Goal: Information Seeking & Learning: Learn about a topic

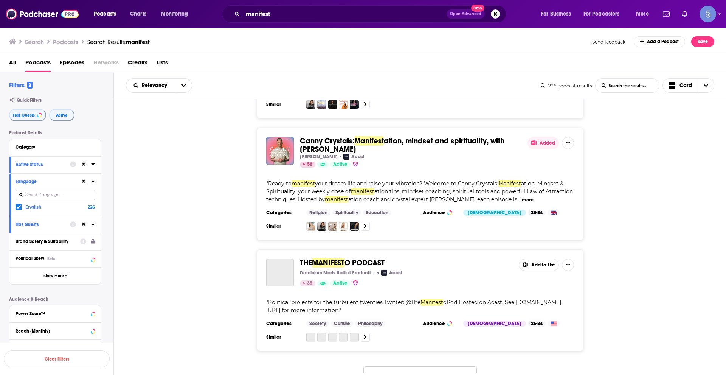
scroll to position [2720, 0]
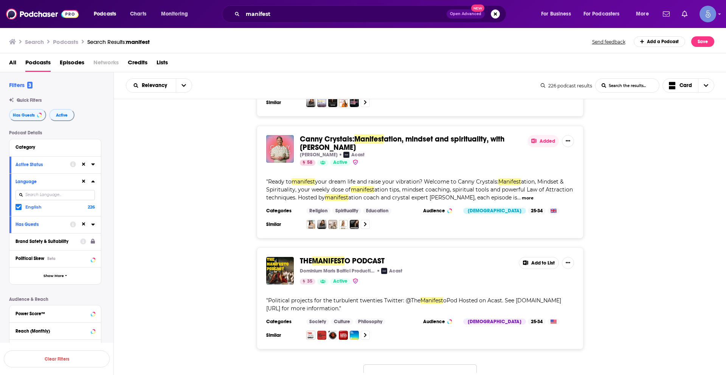
drag, startPoint x: 411, startPoint y: 347, endPoint x: 400, endPoint y: 323, distance: 25.9
click at [411, 364] on button "Load More..." at bounding box center [419, 374] width 113 height 20
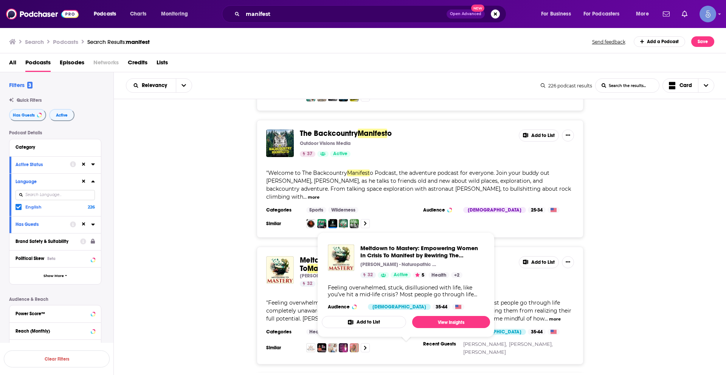
scroll to position [3666, 0]
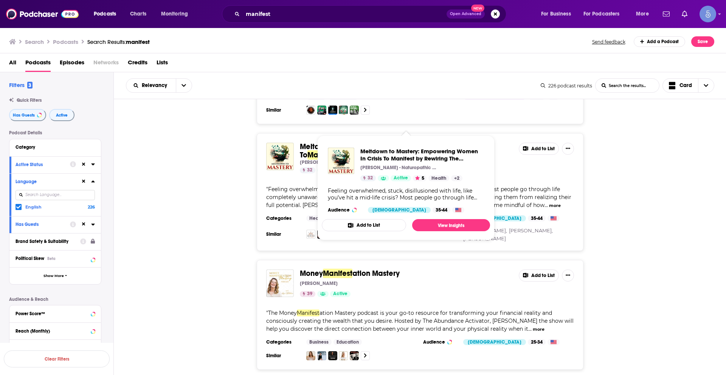
drag, startPoint x: 298, startPoint y: 110, endPoint x: 456, endPoint y: 122, distance: 158.5
click at [456, 143] on div "Meltdown to Mastery: Empowering Women In Crisis To Manifest by Rewiring The Sub…" at bounding box center [420, 158] width 308 height 31
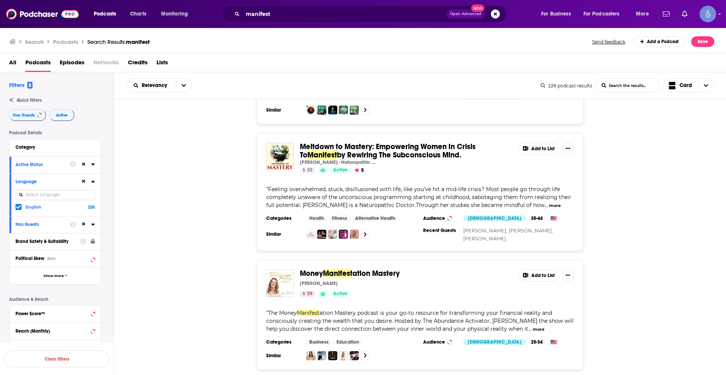
copy span "Meltdown to Mastery: Empowering Women In Crisis To Manifest by Rewiring The Sub…"
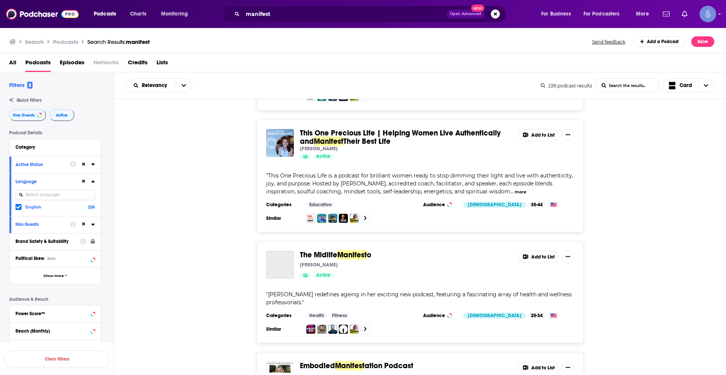
scroll to position [5678, 0]
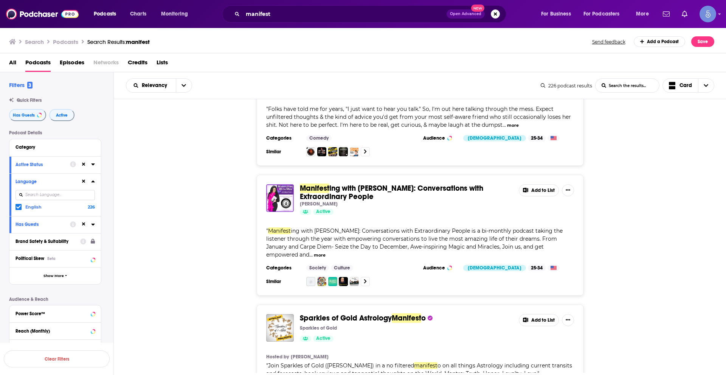
scroll to position [7607, 0]
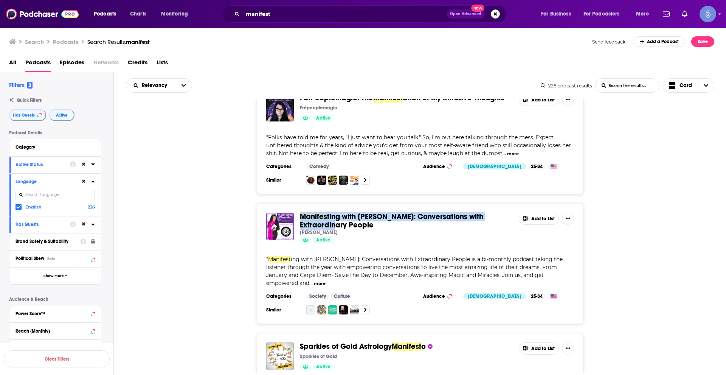
drag, startPoint x: 298, startPoint y: 146, endPoint x: 327, endPoint y: 155, distance: 30.8
click at [327, 213] on div "Manifest ing with Meg: Conversations with Extraordinary People Meg Nocero Activ…" at bounding box center [420, 228] width 308 height 31
copy span "Manifest ing with Meg: Conversations with Extraordinary People"
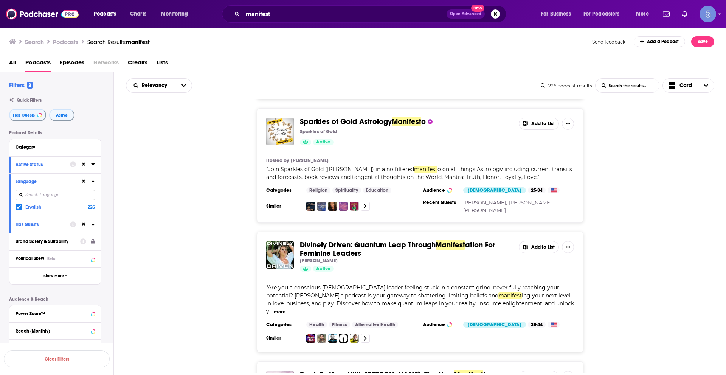
scroll to position [7909, 0]
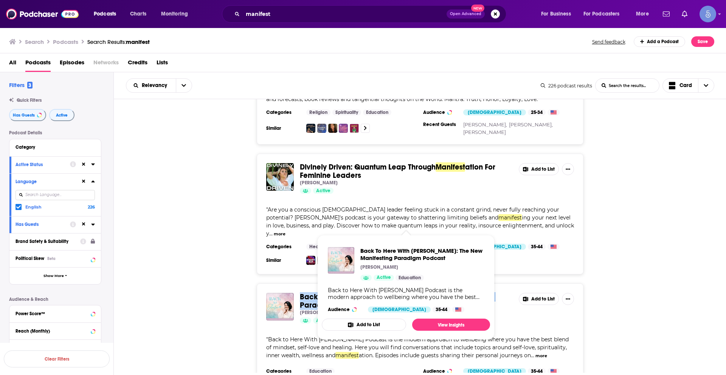
drag, startPoint x: 297, startPoint y: 214, endPoint x: 331, endPoint y: 222, distance: 34.4
click at [331, 293] on div "Back To Here With Sarita: The New Manifest ing Paradigm Podcast Sarita Buer Act…" at bounding box center [420, 308] width 308 height 31
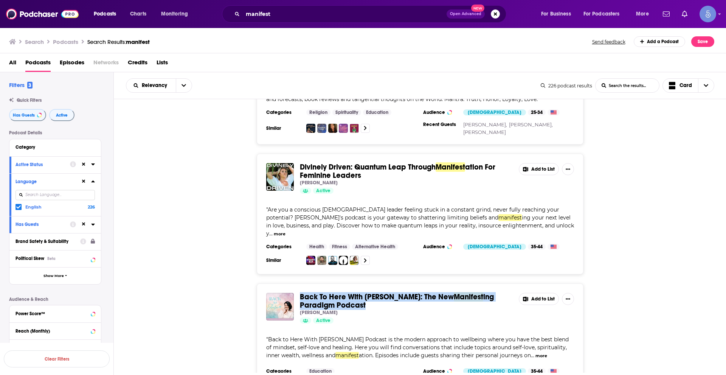
copy span "Back To Here With Sarita: The New Manifest ing Paradigm Podcast"
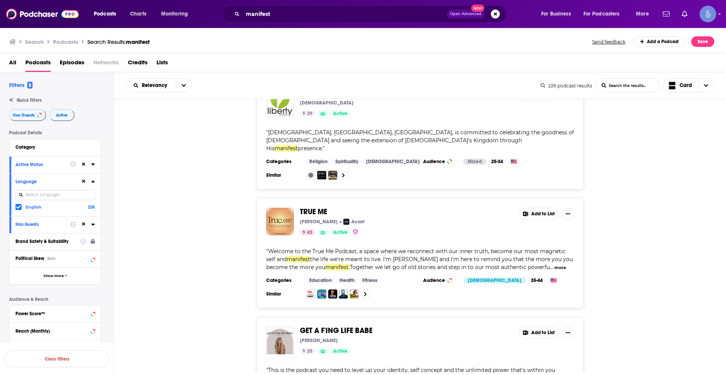
scroll to position [8569, 0]
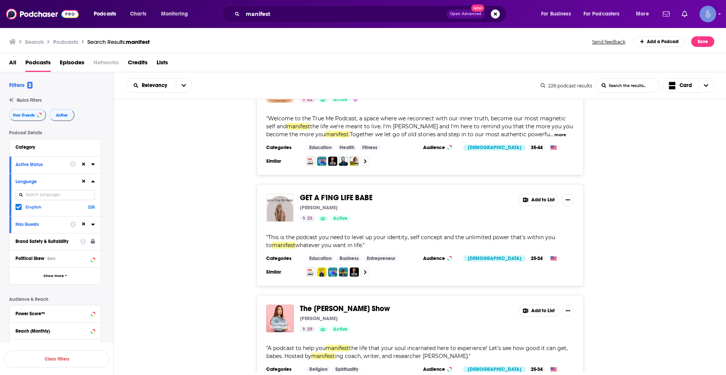
scroll to position [8795, 0]
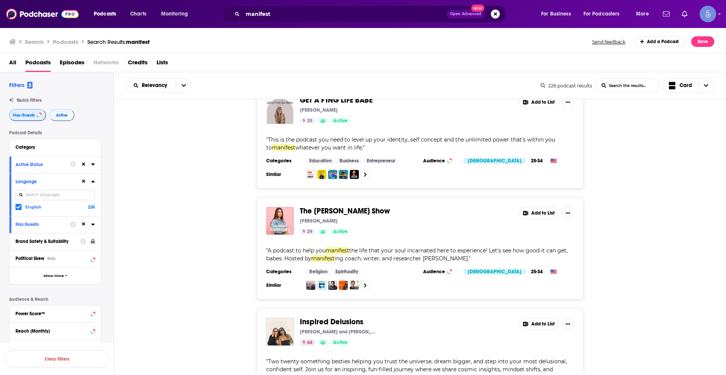
click at [27, 110] on button "Has Guests" at bounding box center [27, 115] width 37 height 12
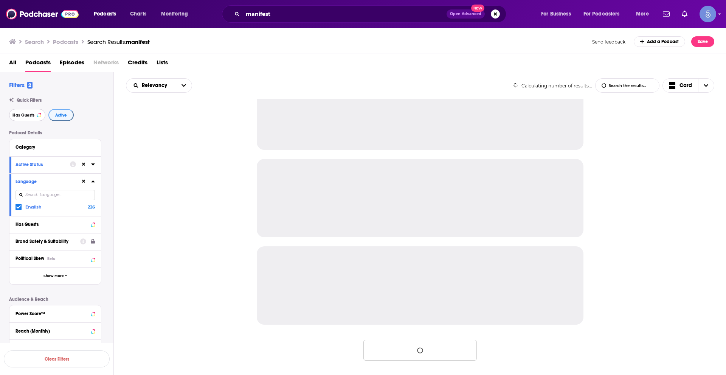
scroll to position [648, 0]
click at [67, 115] on button "Active" at bounding box center [60, 115] width 25 height 12
click at [84, 182] on icon at bounding box center [83, 181] width 3 height 3
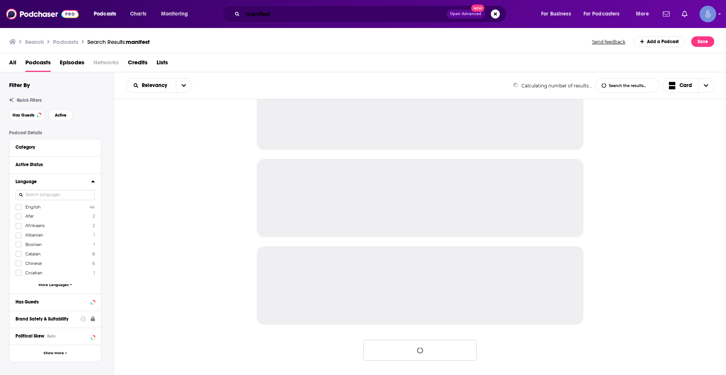
click at [278, 12] on input "manifest" at bounding box center [345, 14] width 204 height 12
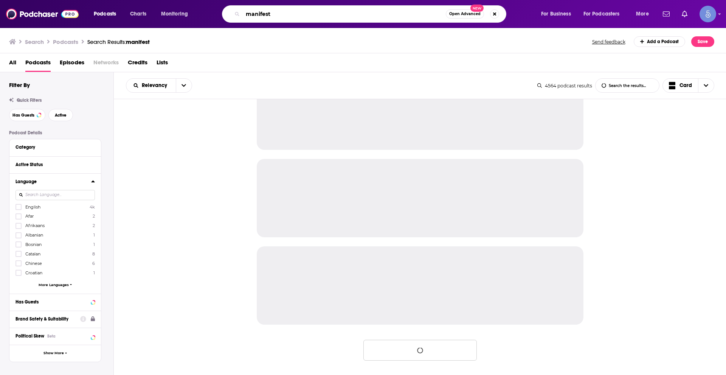
click at [278, 12] on input "manifest" at bounding box center [344, 14] width 203 height 12
paste input "Soul Sisters - Together We Grow"
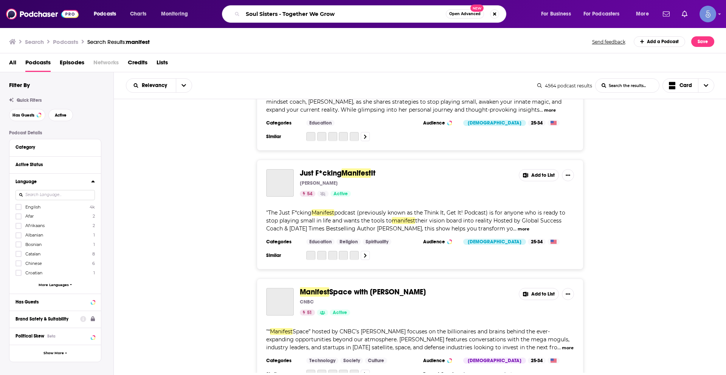
type input "Soul Sisters - Together We Grow"
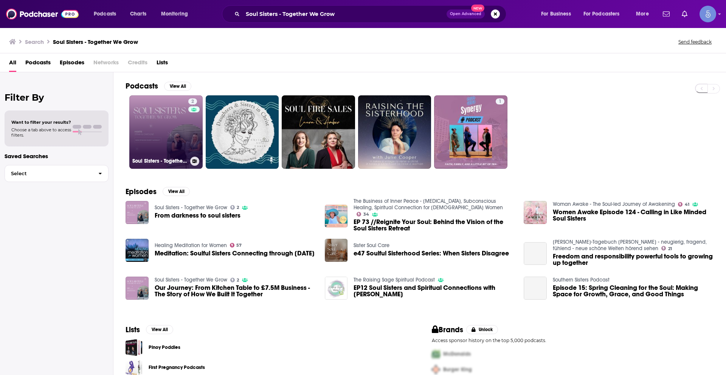
click at [190, 127] on div "2" at bounding box center [193, 127] width 11 height 58
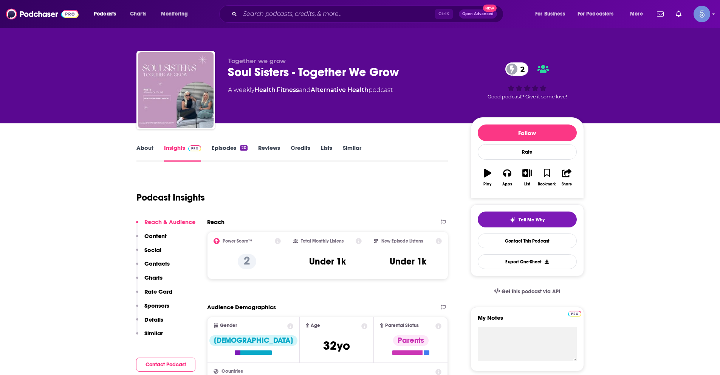
click at [144, 146] on link "About" at bounding box center [145, 152] width 17 height 17
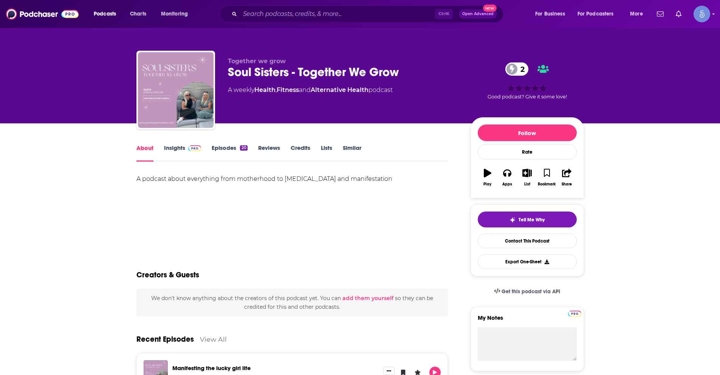
click at [160, 146] on div "About" at bounding box center [151, 152] width 28 height 17
click at [168, 146] on link "Insights" at bounding box center [182, 152] width 37 height 17
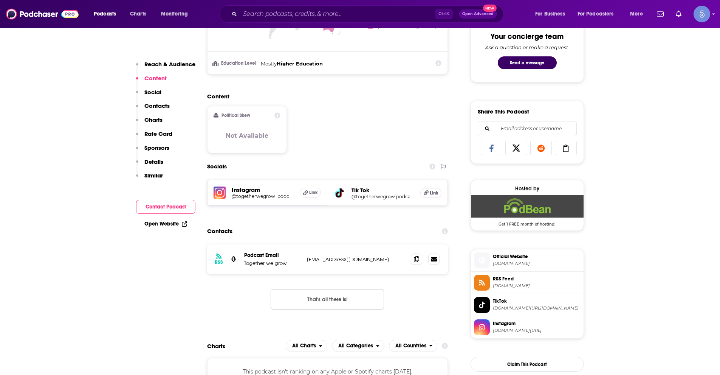
scroll to position [416, 0]
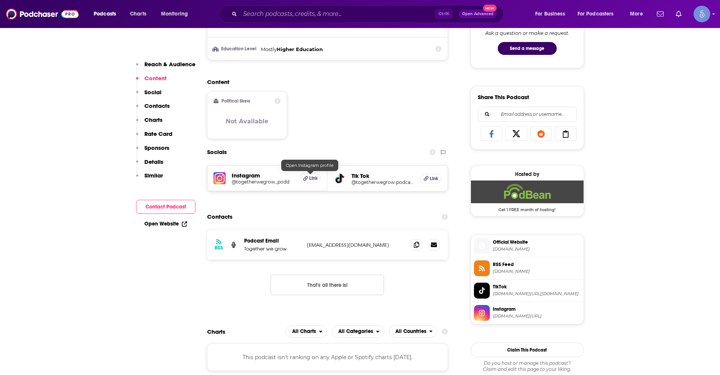
click at [310, 177] on span "Link" at bounding box center [313, 178] width 9 height 6
click at [435, 177] on span "Link" at bounding box center [434, 178] width 9 height 6
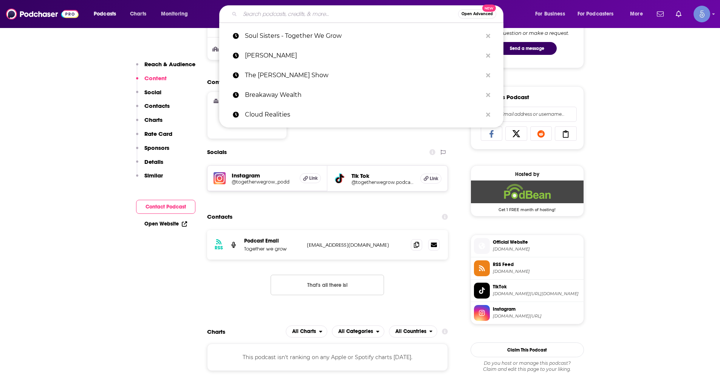
click at [255, 13] on input "Search podcasts, credits, & more..." at bounding box center [349, 14] width 218 height 12
paste input "PowerFemme"
type input "PowerFemme"
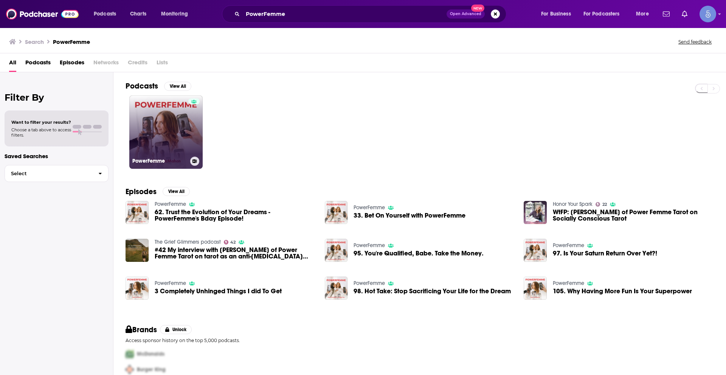
click at [176, 128] on link "PowerFemme" at bounding box center [165, 131] width 73 height 73
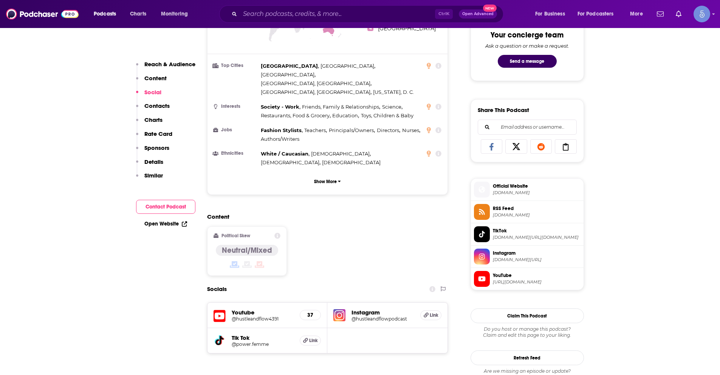
scroll to position [303, 0]
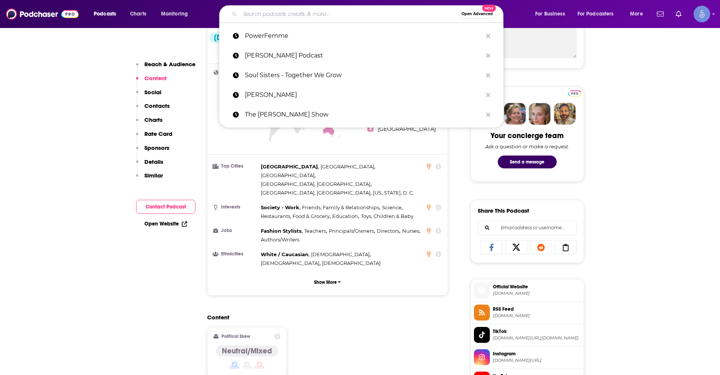
click at [331, 15] on input "Search podcasts, credits, & more..." at bounding box center [349, 14] width 218 height 12
paste input "Next Level Soul Podcast with [PERSON_NAME]"
type input "Next Level Soul Podcast with [PERSON_NAME]"
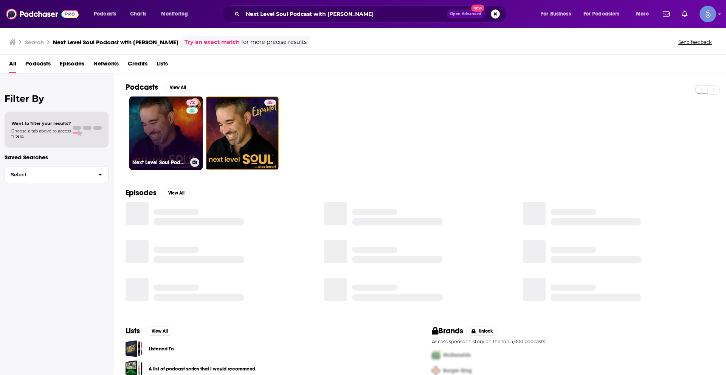
click at [178, 127] on link "72 Next Level Soul Podcast with [PERSON_NAME]" at bounding box center [165, 132] width 73 height 73
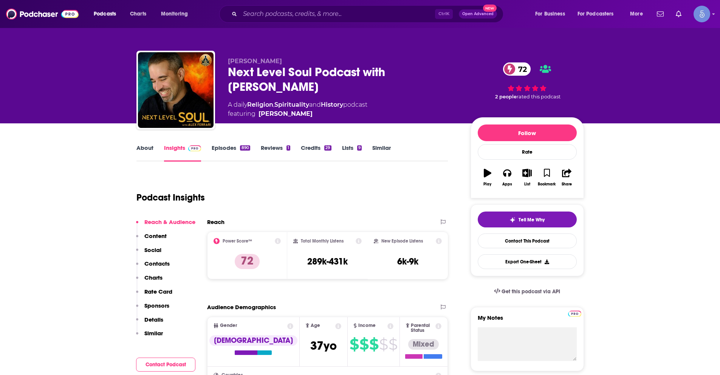
click at [152, 145] on link "About" at bounding box center [145, 152] width 17 height 17
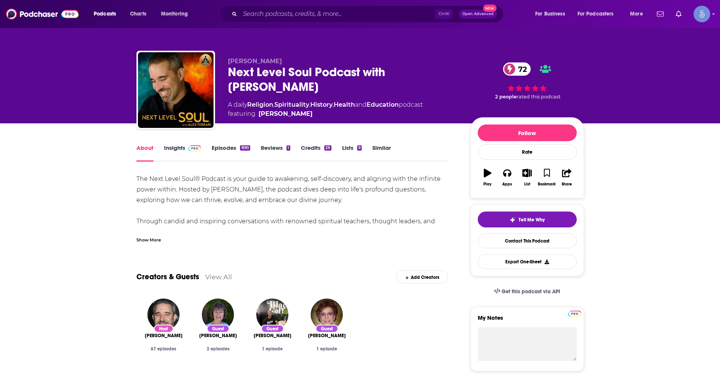
click at [173, 147] on link "Insights" at bounding box center [182, 152] width 37 height 17
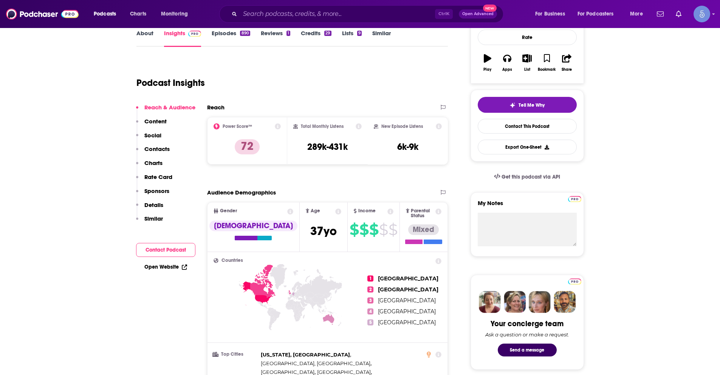
scroll to position [113, 0]
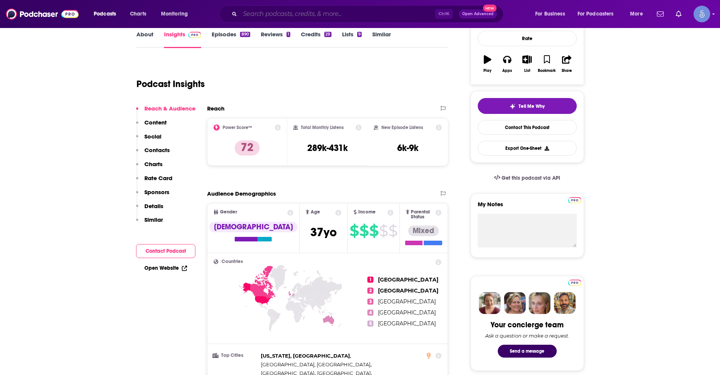
click at [271, 14] on input "Search podcasts, credits, & more..." at bounding box center [337, 14] width 195 height 12
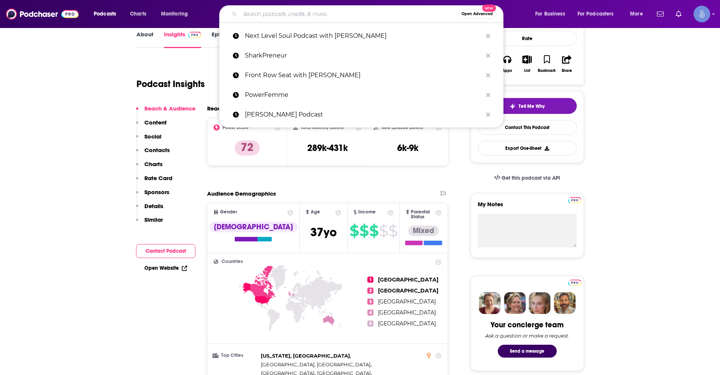
paste input "The Higherside Chats"
type input "The Higherside Chats"
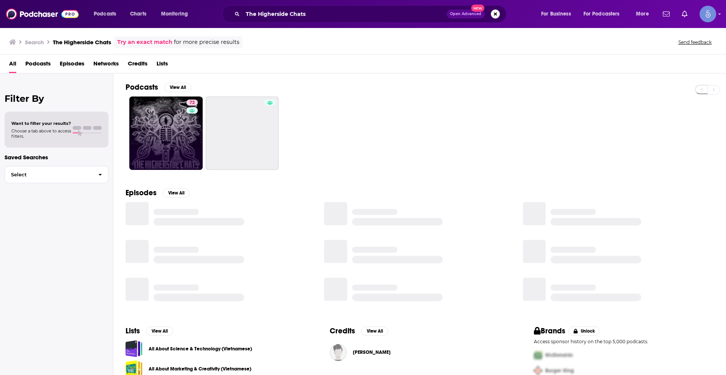
click at [168, 124] on link "72" at bounding box center [165, 132] width 73 height 73
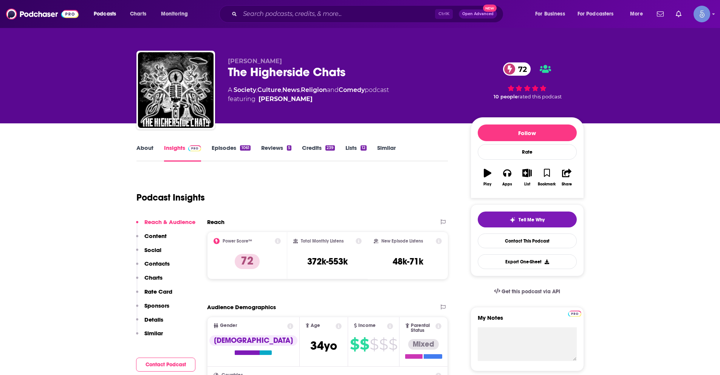
click at [150, 150] on link "About" at bounding box center [145, 152] width 17 height 17
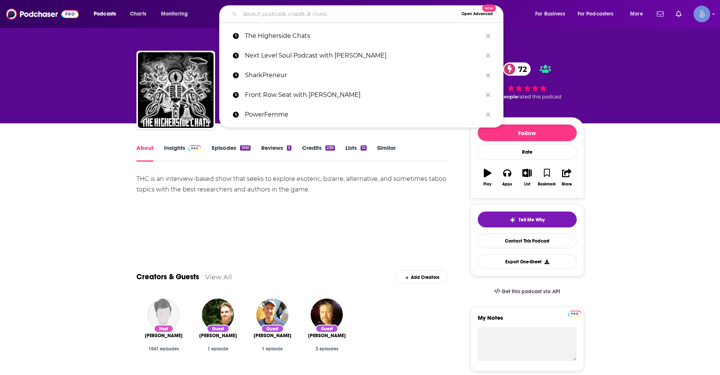
click at [285, 12] on input "Search podcasts, credits, & more..." at bounding box center [349, 14] width 218 height 12
paste input "WEAPONIZED with [PERSON_NAME] & [PERSON_NAME]"
type input "WEAPONIZED with [PERSON_NAME] & [PERSON_NAME]"
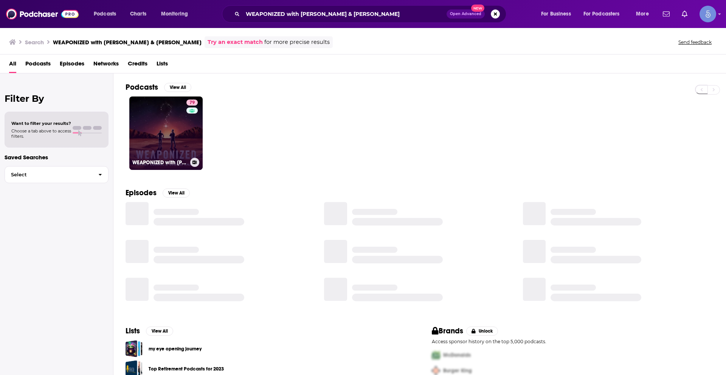
click at [164, 129] on link "79 WEAPONIZED with Jeremy Corbell & George Knapp" at bounding box center [165, 132] width 73 height 73
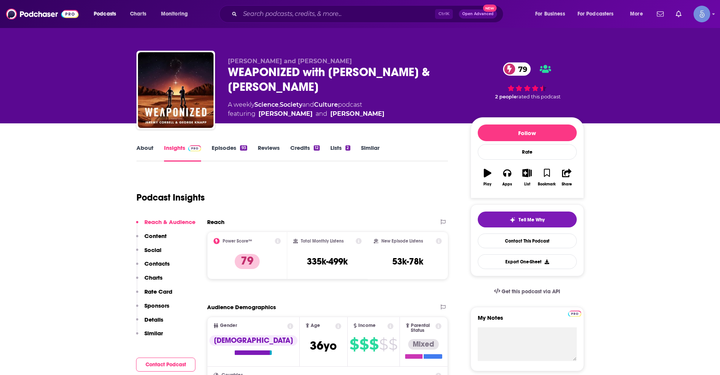
click at [141, 147] on link "About" at bounding box center [145, 152] width 17 height 17
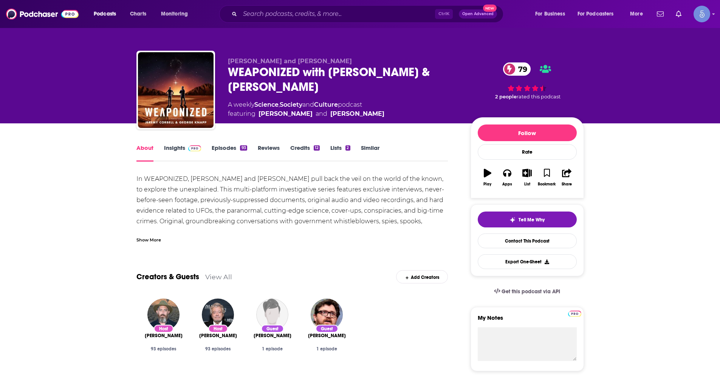
click at [154, 237] on div "Show More" at bounding box center [149, 239] width 25 height 7
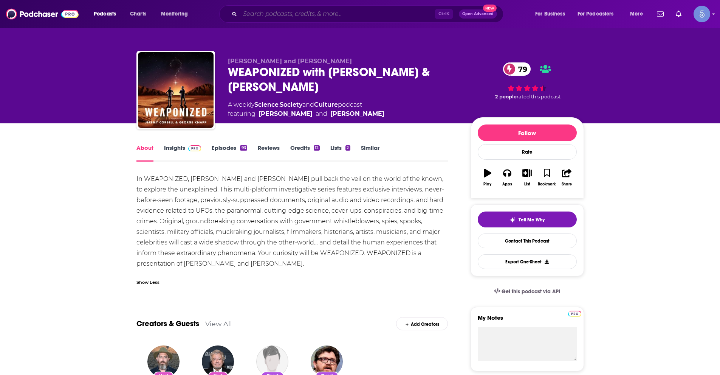
click at [315, 20] on input "Search podcasts, credits, & more..." at bounding box center [337, 14] width 195 height 12
paste input "Psychic Teachers"
type input "Psychic Teachers"
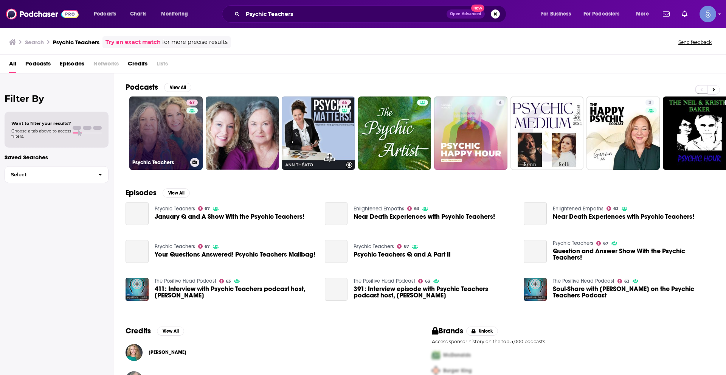
click at [169, 136] on link "67 Psychic Teachers" at bounding box center [165, 132] width 73 height 73
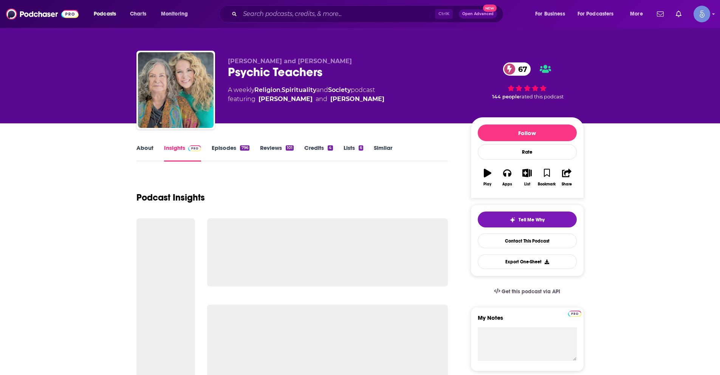
click at [145, 148] on link "About" at bounding box center [145, 152] width 17 height 17
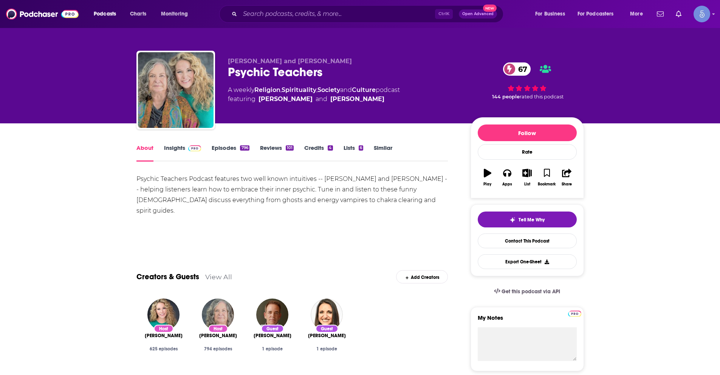
click at [175, 147] on link "Insights" at bounding box center [182, 152] width 37 height 17
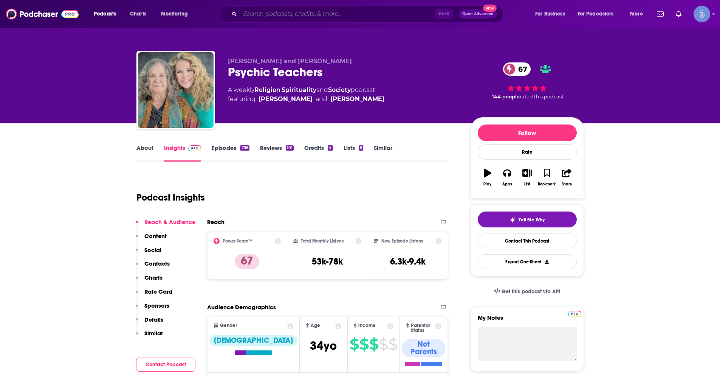
click at [298, 16] on input "Search podcasts, credits, & more..." at bounding box center [337, 14] width 195 height 12
paste input "Richard Syrett's Strange Planet"
type input "Richard Syrett's Strange Planet"
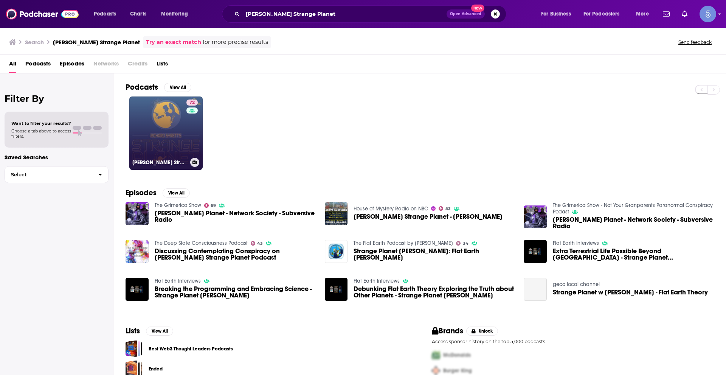
click at [189, 133] on div "72" at bounding box center [192, 128] width 13 height 58
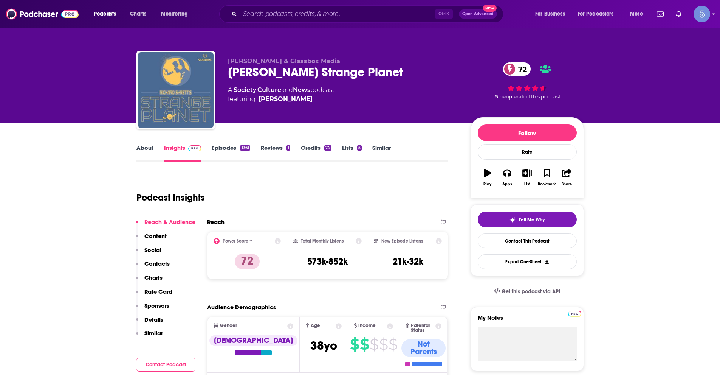
click at [144, 149] on link "About" at bounding box center [145, 152] width 17 height 17
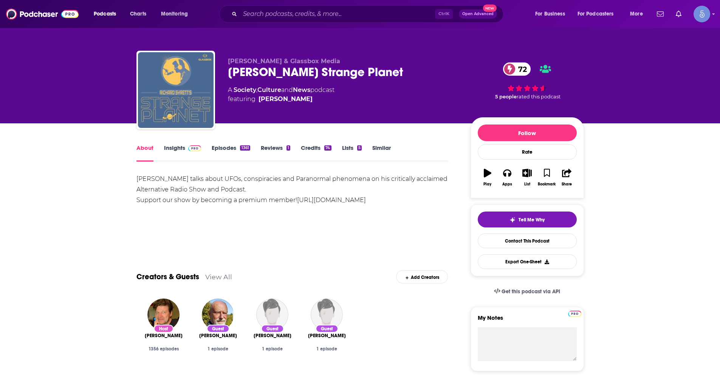
click at [166, 151] on link "Insights" at bounding box center [182, 152] width 37 height 17
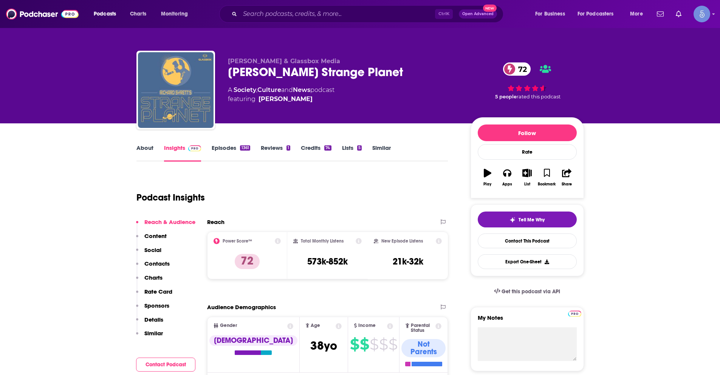
click at [328, 4] on div "Podcasts Charts Monitoring Ctrl K Open Advanced New For Business For Podcasters…" at bounding box center [360, 14] width 720 height 28
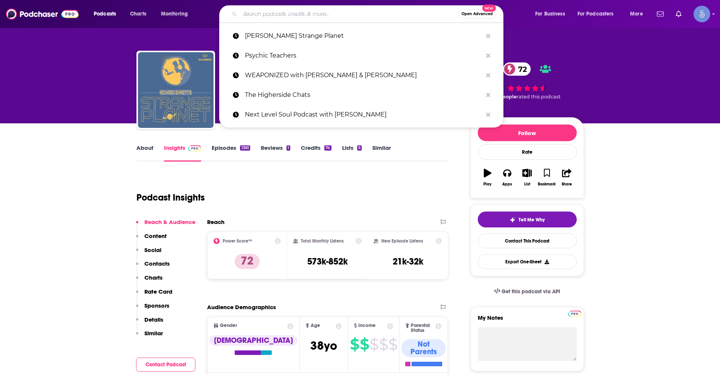
click at [332, 14] on input "Search podcasts, credits, & more..." at bounding box center [349, 14] width 218 height 12
paste input "Know Thyself"
type input "Know Thyself"
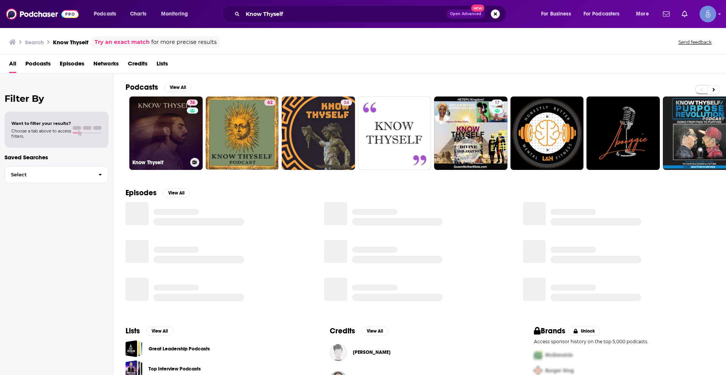
click at [157, 132] on link "74 Know Thyself" at bounding box center [165, 132] width 73 height 73
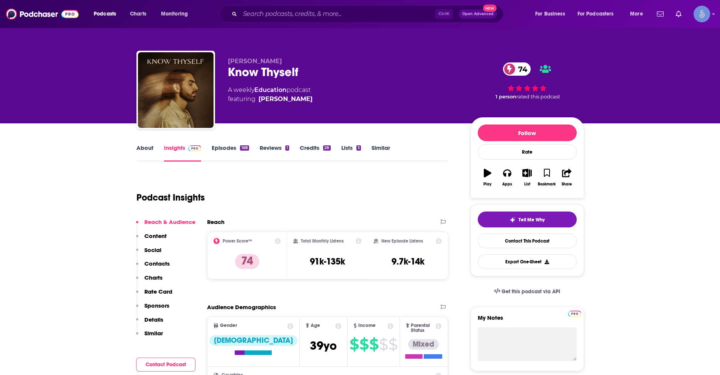
click at [148, 148] on link "About" at bounding box center [145, 152] width 17 height 17
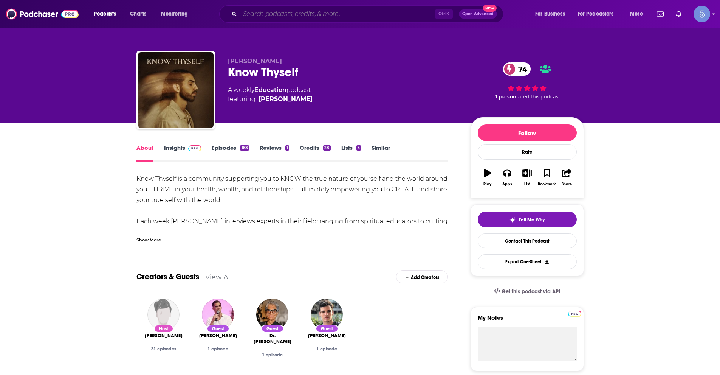
click at [293, 19] on input "Search podcasts, credits, & more..." at bounding box center [337, 14] width 195 height 12
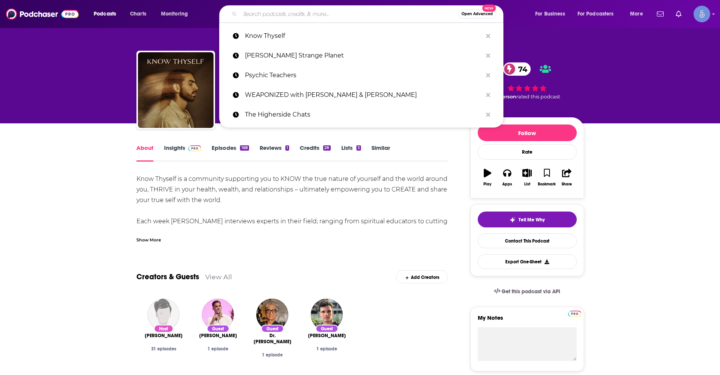
paste input "American Alchemy"
type input "American Alchemy"
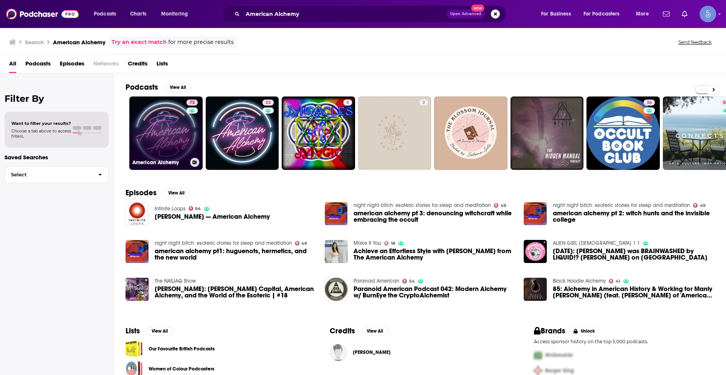
click at [158, 135] on link "73 American Alchemy" at bounding box center [165, 132] width 73 height 73
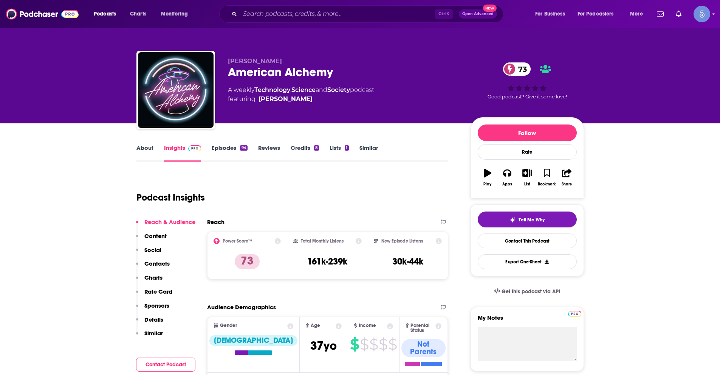
click at [146, 147] on link "About" at bounding box center [145, 152] width 17 height 17
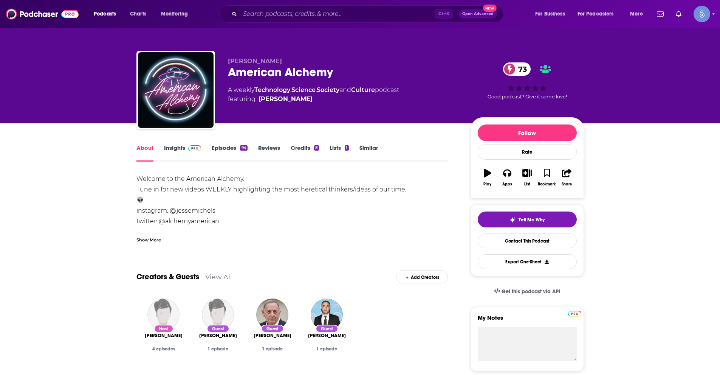
click at [149, 237] on div "Show More" at bounding box center [149, 239] width 25 height 7
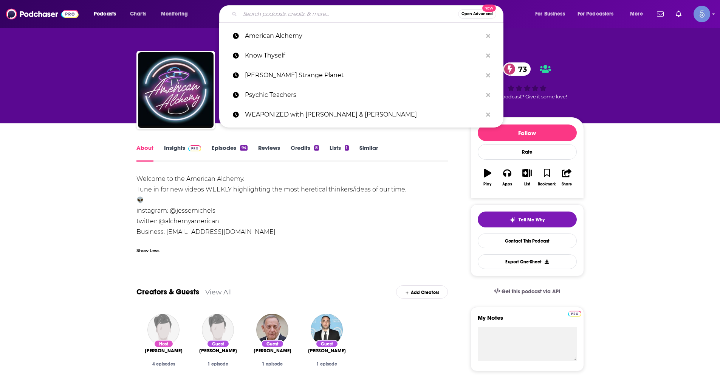
click at [292, 16] on input "Search podcasts, credits, & more..." at bounding box center [349, 14] width 218 height 12
paste input "A Psychic's Story"
type input "A Psychic's Story"
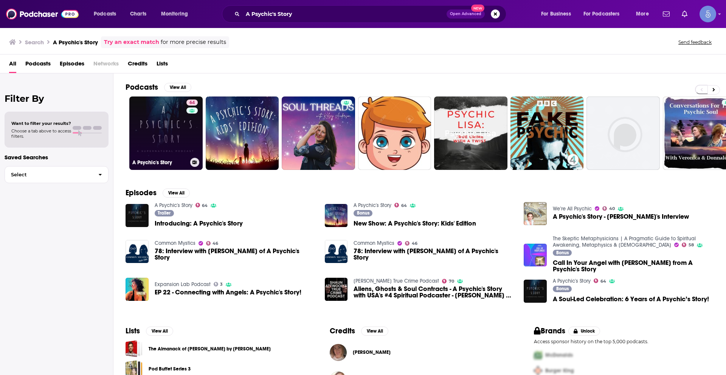
click at [192, 131] on div "64" at bounding box center [192, 128] width 13 height 58
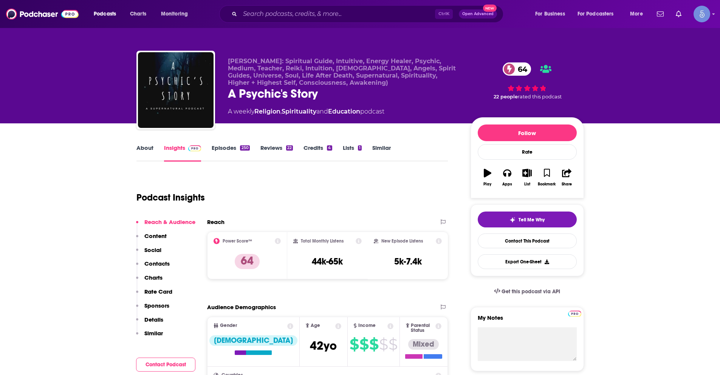
click at [145, 150] on link "About" at bounding box center [145, 152] width 17 height 17
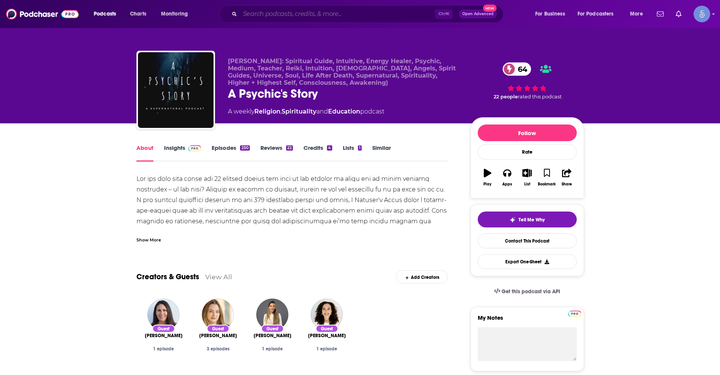
click at [281, 15] on input "Search podcasts, credits, & more..." at bounding box center [337, 14] width 195 height 12
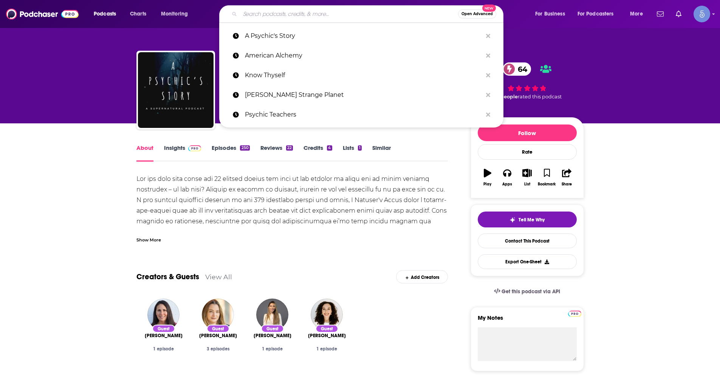
paste input "Enlightened Empaths"
type input "Enlightened Empaths"
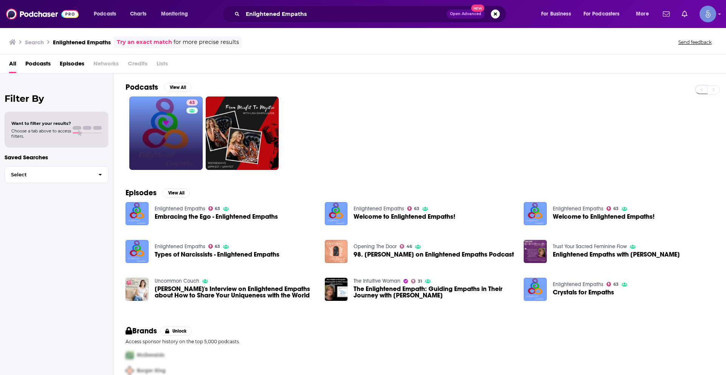
click at [171, 127] on link "63" at bounding box center [165, 132] width 73 height 73
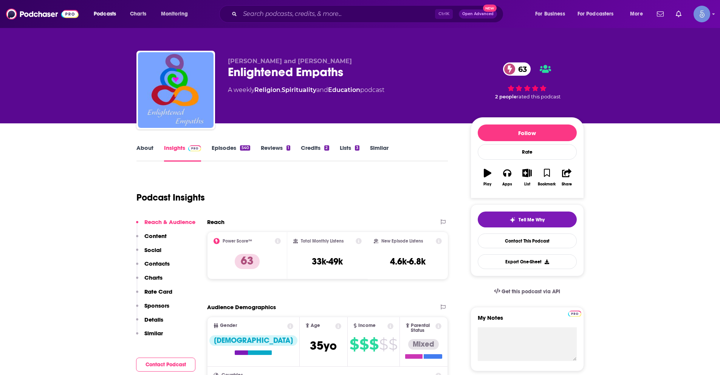
click at [152, 151] on link "About" at bounding box center [145, 152] width 17 height 17
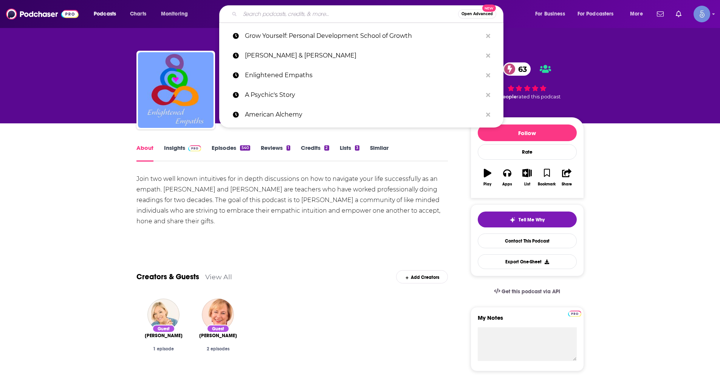
click at [279, 16] on input "Search podcasts, credits, & more..." at bounding box center [349, 14] width 218 height 12
paste input "My Family Thinks I'm Crazy"
type input "My Family Thinks I'm Crazy"
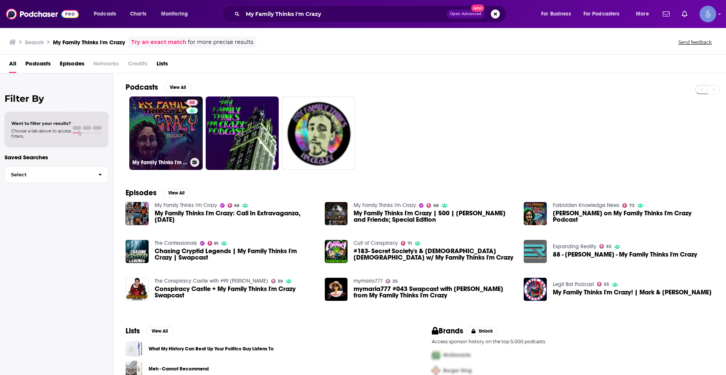
click at [149, 135] on link "68 My Family Thinks I'm Crazy" at bounding box center [165, 132] width 73 height 73
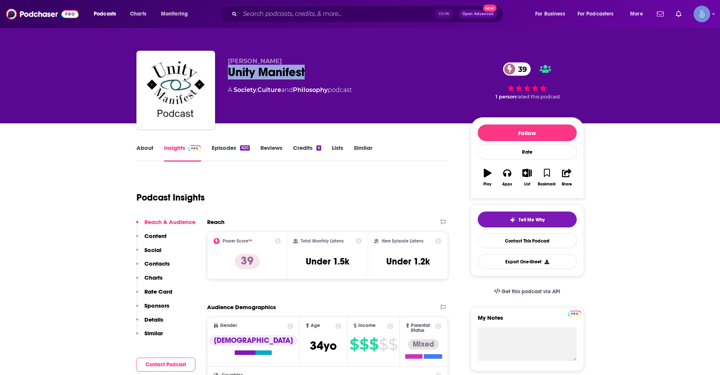
drag, startPoint x: 228, startPoint y: 68, endPoint x: 321, endPoint y: 76, distance: 93.3
click at [321, 76] on div "Unity Manifest 39" at bounding box center [343, 72] width 231 height 15
copy h2 "Unity Manifest"
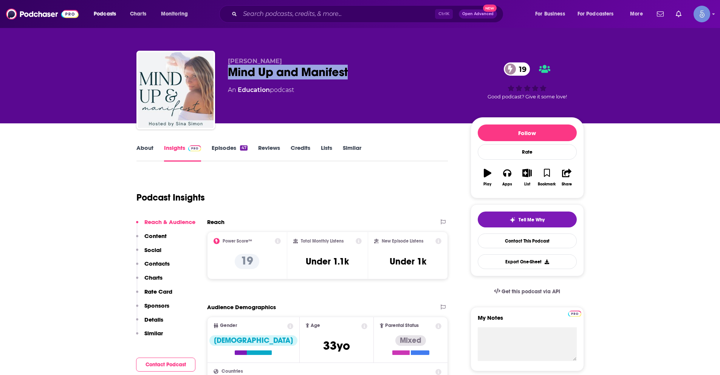
drag, startPoint x: 228, startPoint y: 70, endPoint x: 349, endPoint y: 72, distance: 120.6
click at [349, 72] on div "Mind Up and Manifest 19" at bounding box center [343, 72] width 231 height 15
copy h2 "Mind Up and Manifest"
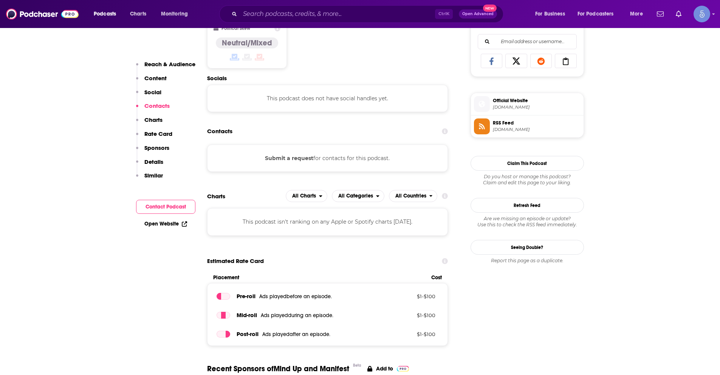
scroll to position [492, 0]
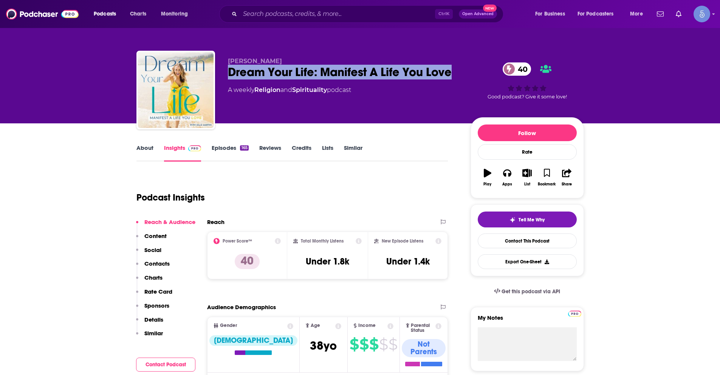
drag, startPoint x: 227, startPoint y: 71, endPoint x: 453, endPoint y: 74, distance: 225.8
click at [453, 74] on div "Julia Martin Dream Your Life: Manifest A Life You Love 40 A weekly Religion and…" at bounding box center [361, 92] width 448 height 82
copy h2 "Dream Your Life: Manifest A Life You Love"
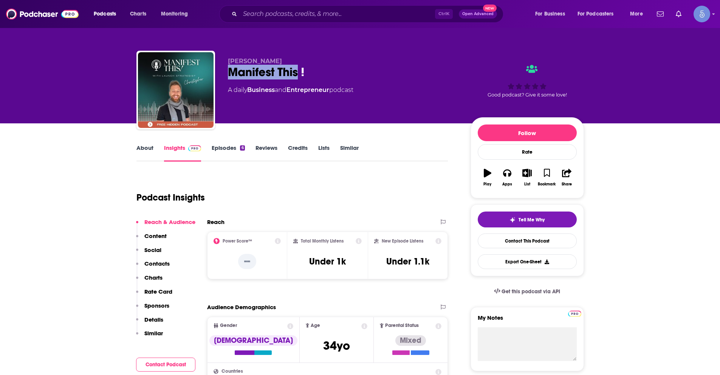
drag, startPoint x: 230, startPoint y: 71, endPoint x: 299, endPoint y: 79, distance: 68.9
click at [299, 79] on div "Manifest This !" at bounding box center [343, 72] width 231 height 15
copy h2 "Manifest This"
drag, startPoint x: 230, startPoint y: 60, endPoint x: 268, endPoint y: 61, distance: 38.2
click at [268, 61] on p "Christopher" at bounding box center [343, 60] width 231 height 7
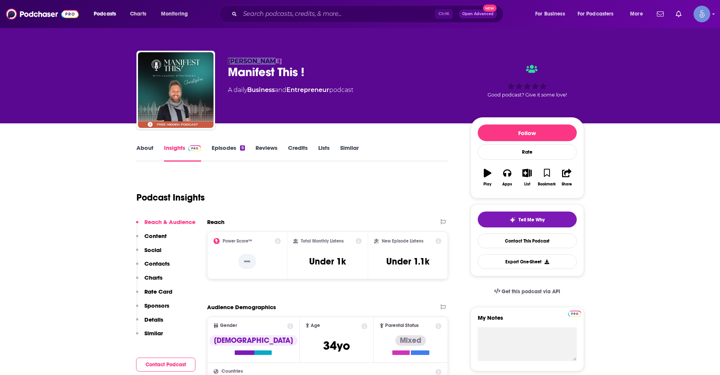
copy span "Christopher"
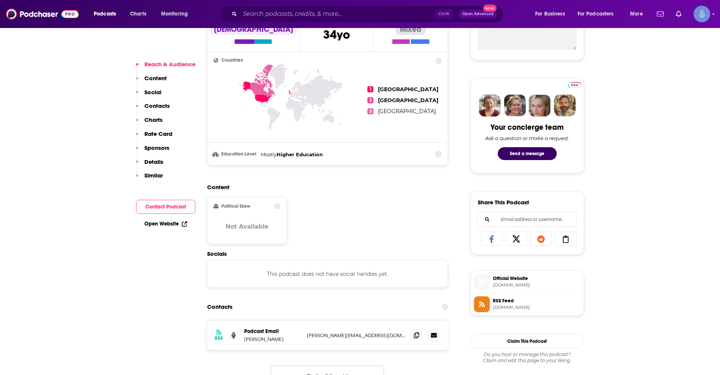
scroll to position [416, 0]
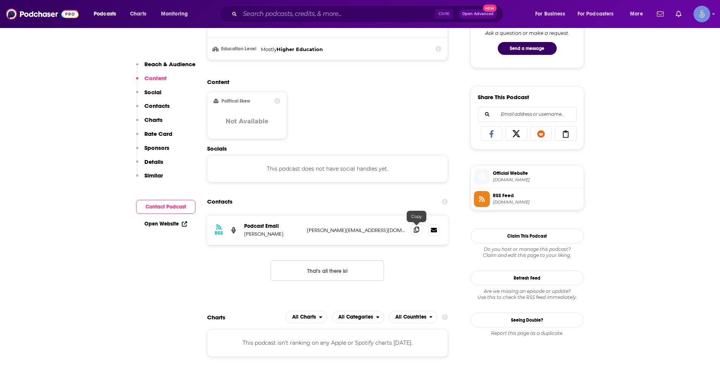
click at [416, 227] on icon at bounding box center [416, 230] width 5 height 6
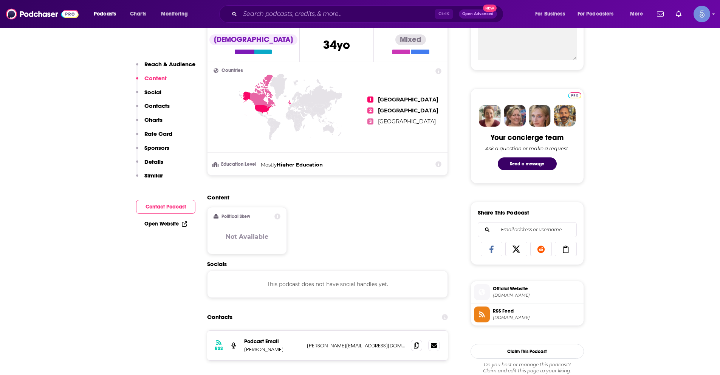
scroll to position [303, 0]
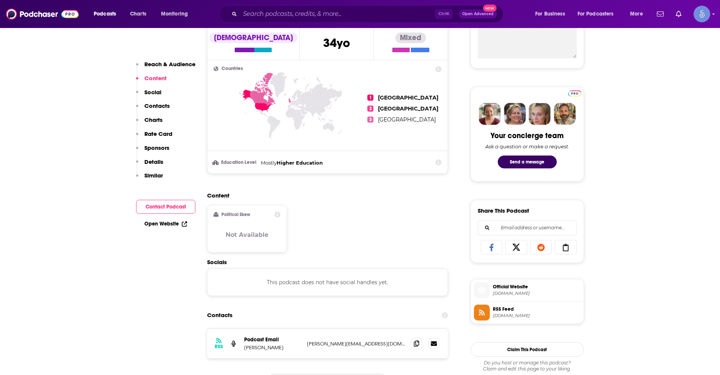
click at [523, 289] on span "Official Website" at bounding box center [537, 286] width 88 height 7
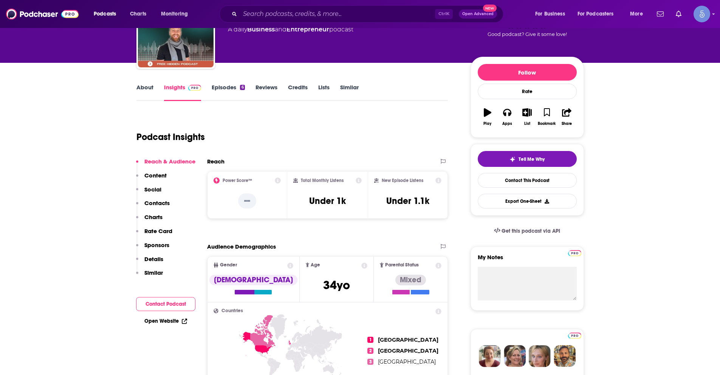
scroll to position [0, 0]
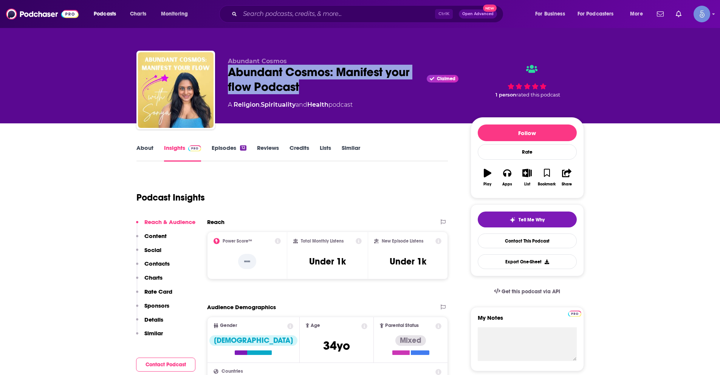
drag, startPoint x: 230, startPoint y: 71, endPoint x: 303, endPoint y: 82, distance: 73.5
click at [303, 82] on div "Abundant Cosmos: Manifest your flow Podcast Claimed" at bounding box center [343, 79] width 231 height 29
copy h2 "Abundant Cosmos: Manifest your flow Podcast"
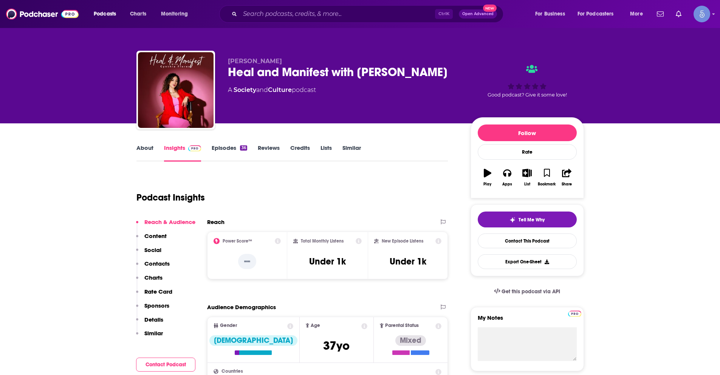
drag, startPoint x: 228, startPoint y: 69, endPoint x: 438, endPoint y: 69, distance: 209.1
click at [438, 69] on div "Heal and Manifest with [PERSON_NAME]" at bounding box center [343, 72] width 231 height 15
copy h2 "Heal and Manifest with [PERSON_NAME]"
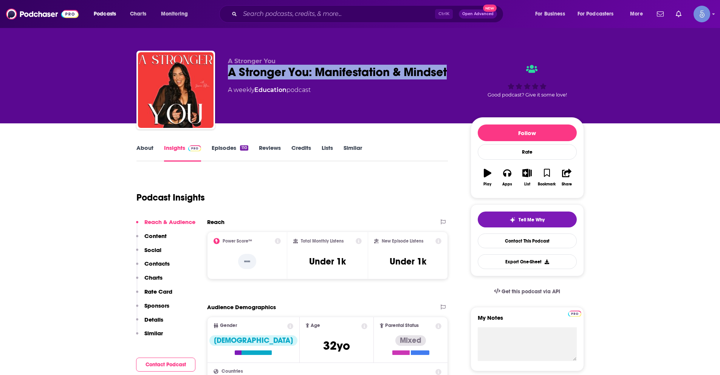
drag, startPoint x: 231, startPoint y: 71, endPoint x: 447, endPoint y: 75, distance: 216.3
click at [447, 75] on div "A Stronger You: Manifestation & Mindset" at bounding box center [343, 72] width 231 height 15
copy h2 "A Stronger You: Manifestation & Mindset"
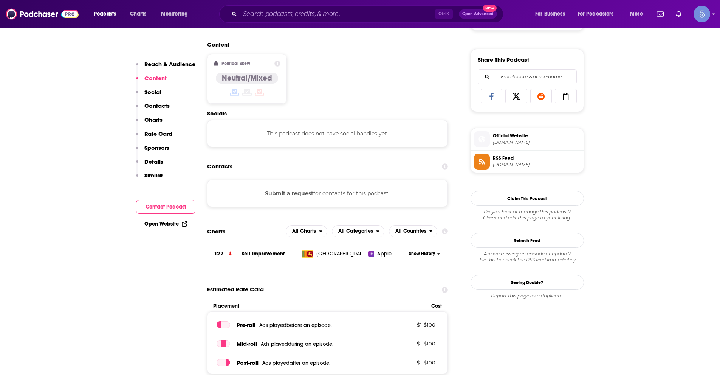
scroll to position [454, 0]
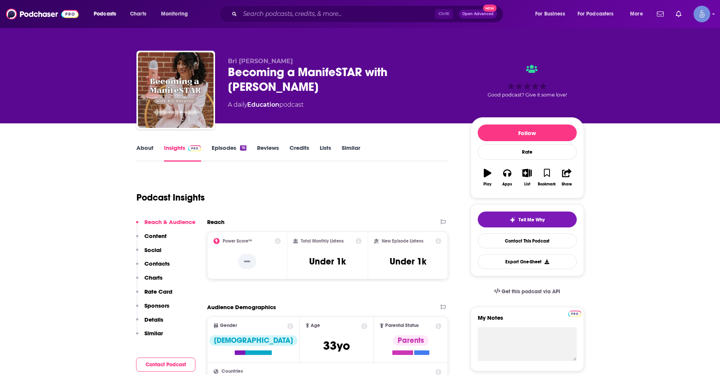
click at [146, 147] on link "About" at bounding box center [145, 152] width 17 height 17
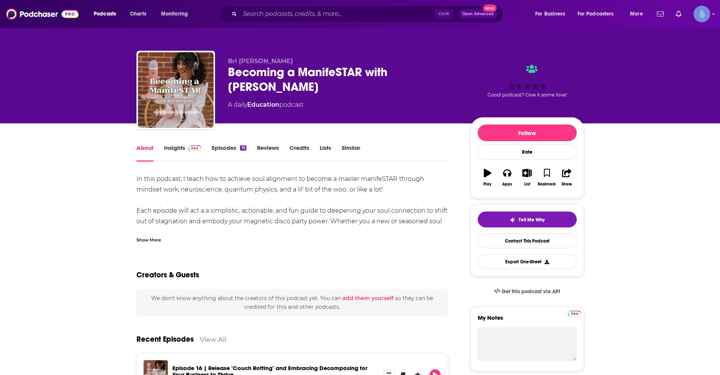
click at [170, 144] on div "About Insights Episodes 16 Reviews Credits Lists Similar" at bounding box center [293, 152] width 312 height 19
click at [172, 147] on link "Insights" at bounding box center [182, 152] width 37 height 17
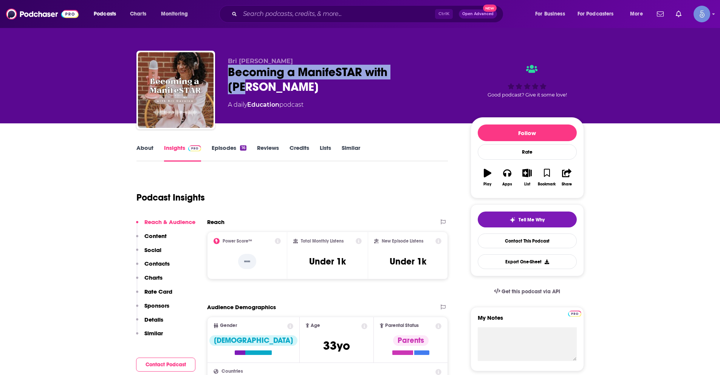
drag, startPoint x: 228, startPoint y: 70, endPoint x: 405, endPoint y: 74, distance: 177.4
click at [405, 74] on div "Becoming a ManifeSTAR with Bri" at bounding box center [343, 79] width 231 height 29
copy h2 "Becoming a ManifeSTAR with Bri"
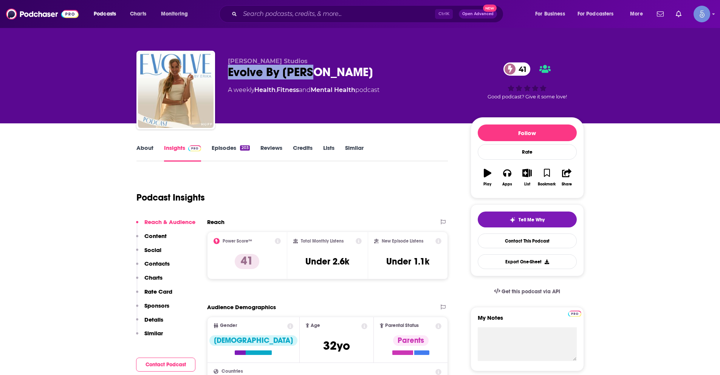
drag, startPoint x: 230, startPoint y: 70, endPoint x: 306, endPoint y: 73, distance: 75.3
click at [305, 73] on div "Evolve By [PERSON_NAME] 41" at bounding box center [343, 72] width 231 height 15
copy h2 "Evolve By [PERSON_NAME]"
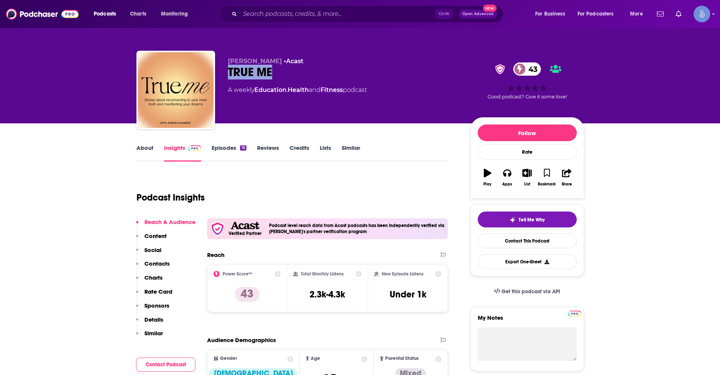
drag, startPoint x: 228, startPoint y: 71, endPoint x: 273, endPoint y: 72, distance: 45.0
click at [272, 72] on div "TRUE ME 43" at bounding box center [343, 72] width 231 height 15
copy h2 "TRUE ME"
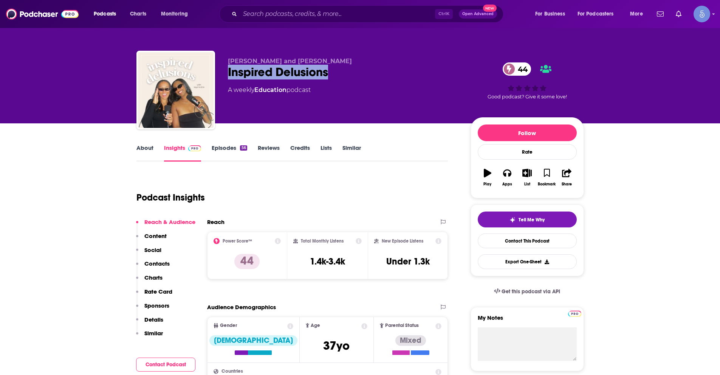
drag, startPoint x: 228, startPoint y: 71, endPoint x: 329, endPoint y: 73, distance: 101.0
click at [329, 73] on div "Inspired Delusions 44" at bounding box center [343, 72] width 231 height 15
copy h2 "Inspired Delusions"
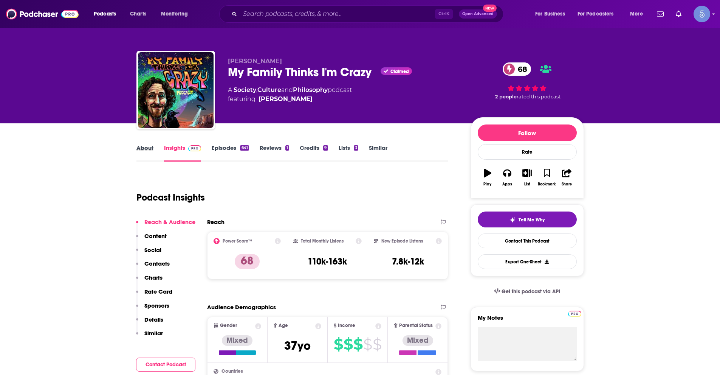
click at [156, 149] on div "About" at bounding box center [151, 152] width 28 height 17
click at [147, 149] on link "About" at bounding box center [145, 152] width 17 height 17
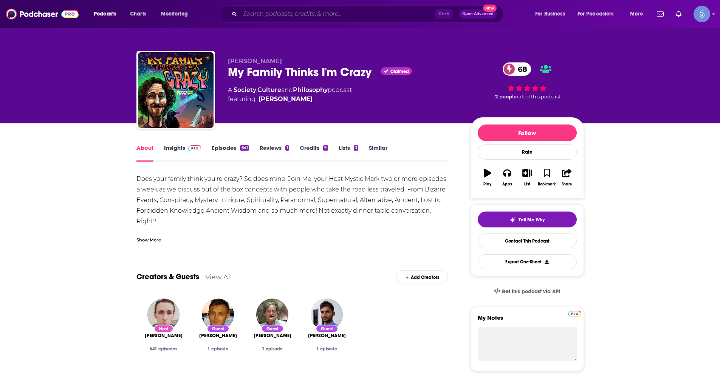
click at [336, 16] on input "Search podcasts, credits, & more..." at bounding box center [337, 14] width 195 height 12
paste input "Inner Work: A Spiritual Growth Podcast"
type input "Inner Work: A Spiritual Growth Podcast"
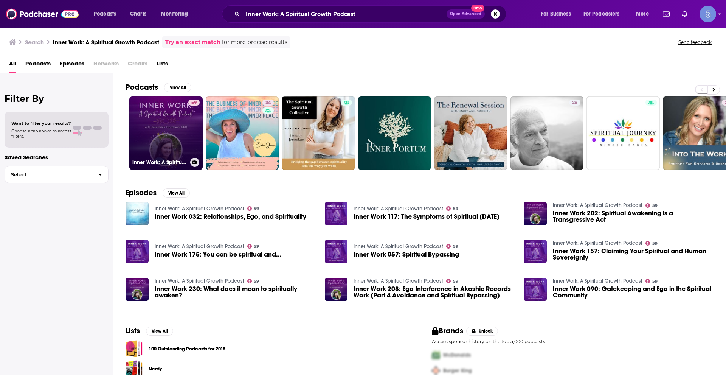
click at [174, 123] on link "59 Inner Work: A Spiritual Growth Podcast" at bounding box center [165, 132] width 73 height 73
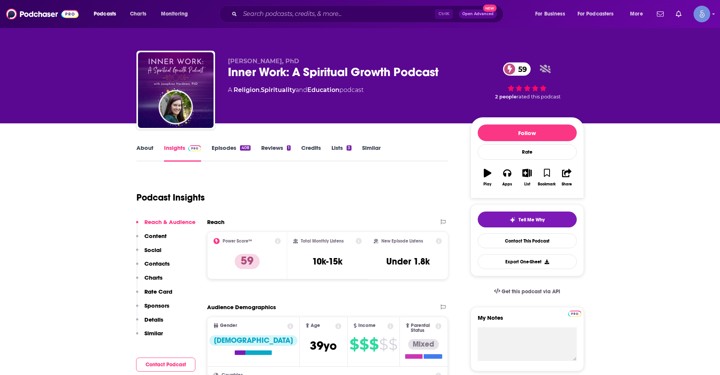
click at [147, 150] on link "About" at bounding box center [145, 152] width 17 height 17
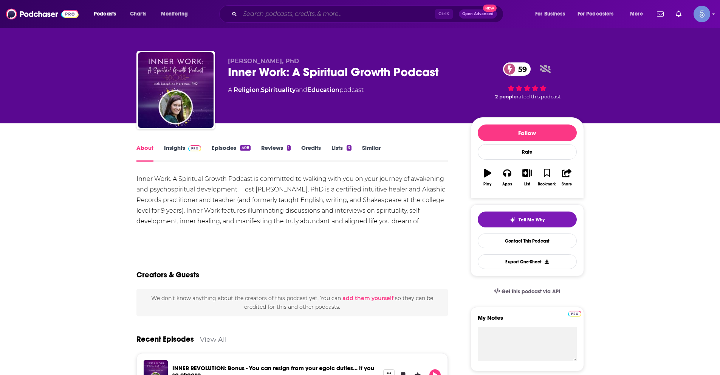
click at [351, 11] on input "Search podcasts, credits, & more..." at bounding box center [337, 14] width 195 height 12
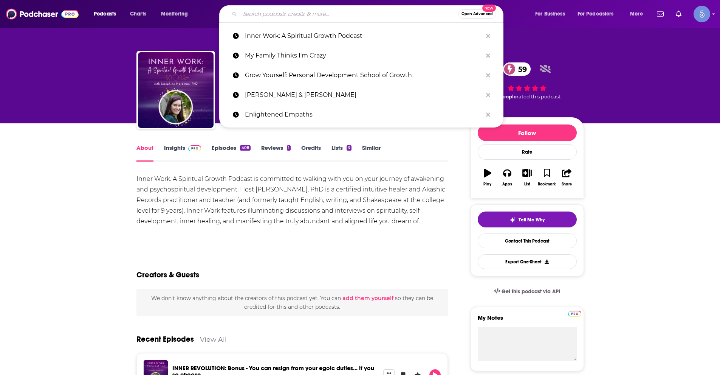
paste input "The Grimerica Show"
type input "The Grimerica Show"
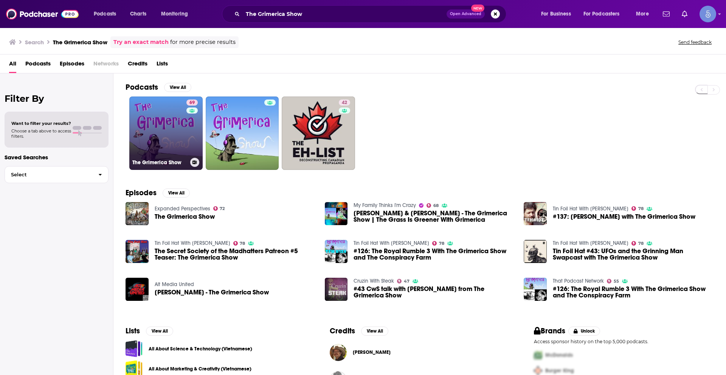
click at [163, 140] on link "69 The Grimerica Show" at bounding box center [165, 132] width 73 height 73
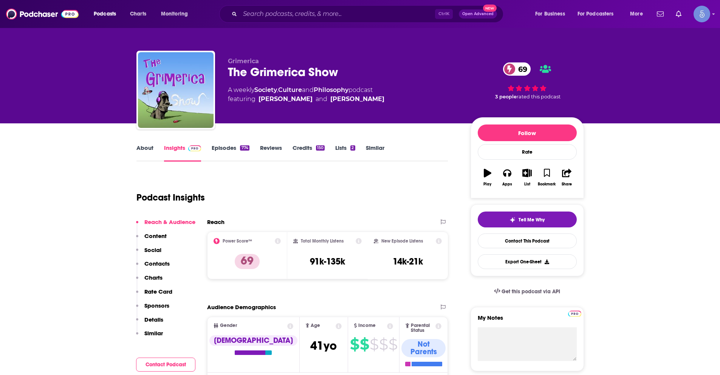
click at [141, 149] on link "About" at bounding box center [145, 152] width 17 height 17
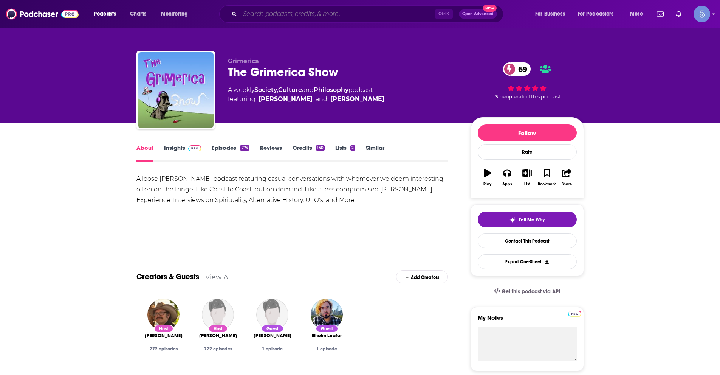
click at [342, 13] on input "Search podcasts, credits, & more..." at bounding box center [337, 14] width 195 height 12
paste input "The Higher Self with [PERSON_NAME]"
type input "The Higher Self with [PERSON_NAME]"
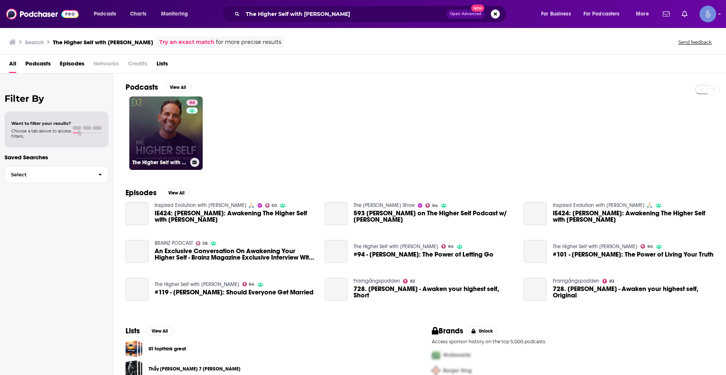
click at [192, 135] on div "64" at bounding box center [192, 128] width 13 height 58
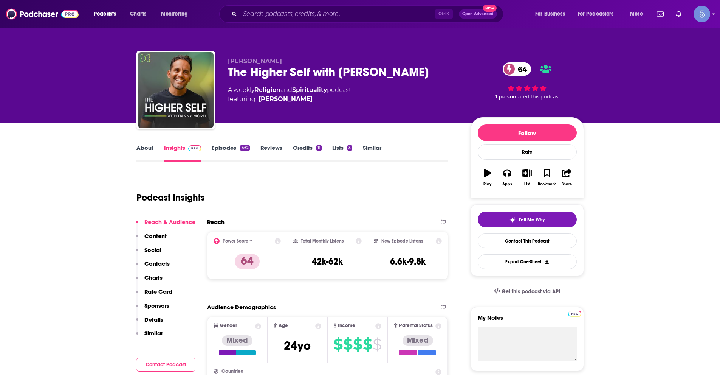
click at [146, 149] on link "About" at bounding box center [145, 152] width 17 height 17
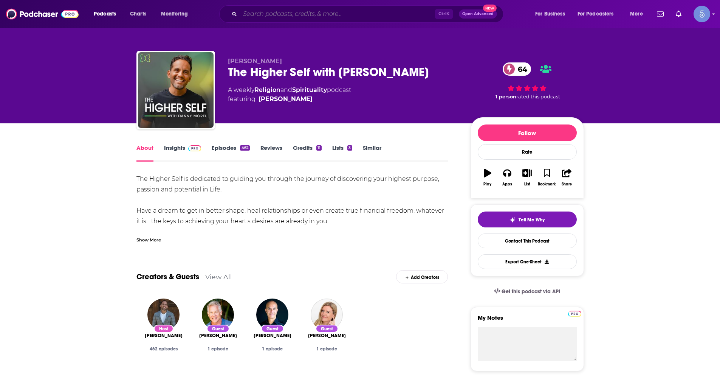
click at [303, 19] on input "Search podcasts, credits, & more..." at bounding box center [337, 14] width 195 height 12
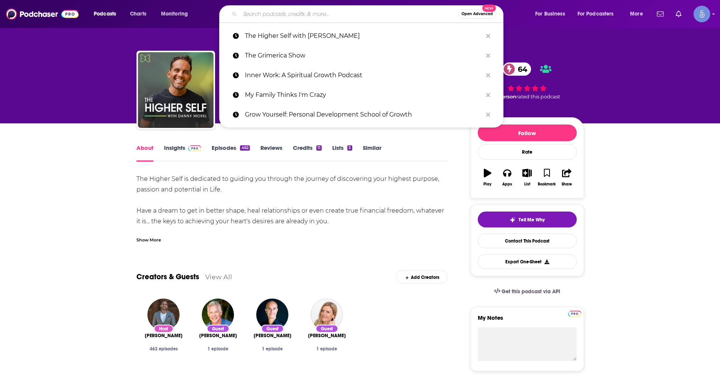
paste input "Gaia Consciousness"
type input "Gaia Consciousness"
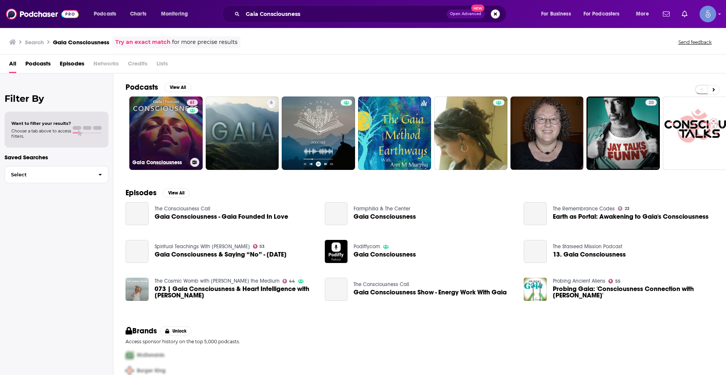
click at [170, 138] on link "61 Gaia Consciousness" at bounding box center [165, 132] width 73 height 73
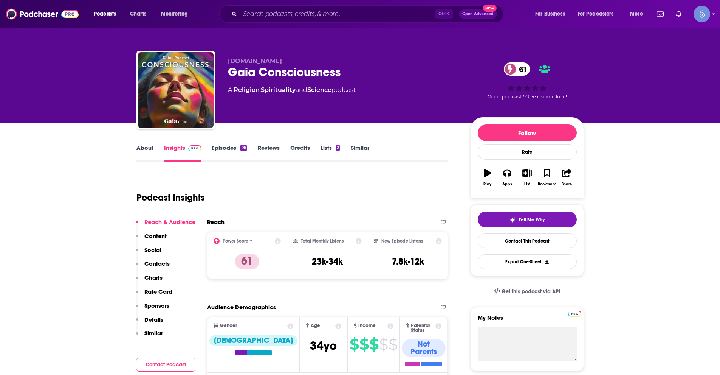
click at [149, 149] on link "About" at bounding box center [145, 152] width 17 height 17
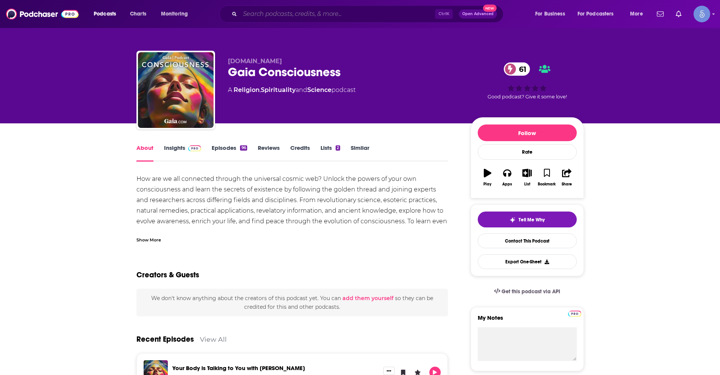
click at [391, 17] on input "Search podcasts, credits, & more..." at bounding box center [337, 14] width 195 height 12
paste input "The Awakened Way"
type input "The Awakened Way"
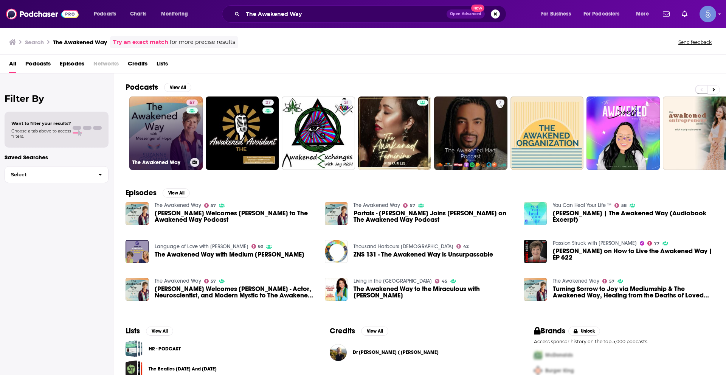
click at [183, 140] on link "[STREET_ADDRESS]" at bounding box center [165, 132] width 73 height 73
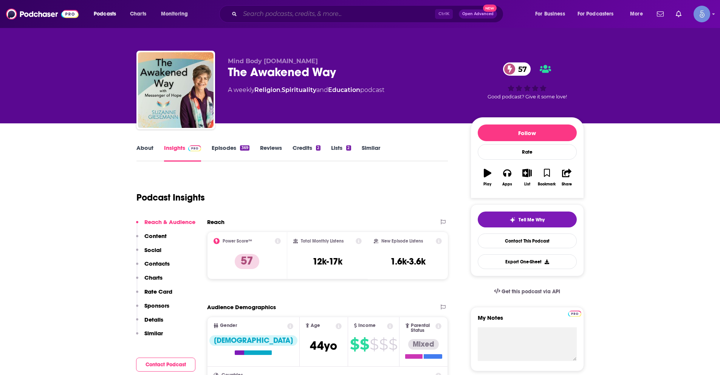
click at [290, 13] on input "Search podcasts, credits, & more..." at bounding box center [337, 14] width 195 height 12
paste input "Supernatural Girlz"
type input "Supernatural Girlz"
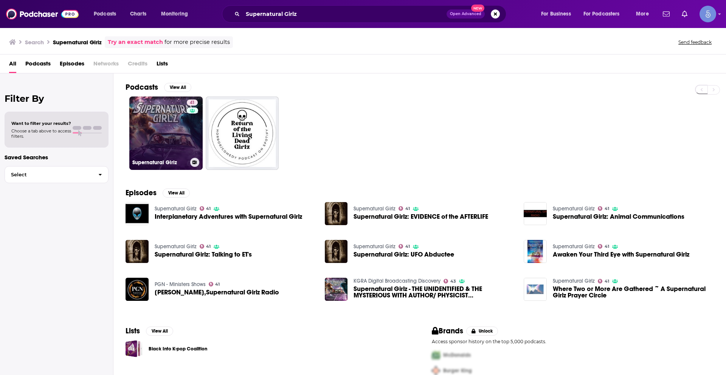
click at [168, 152] on link "41 Supernatural Girlz" at bounding box center [165, 132] width 73 height 73
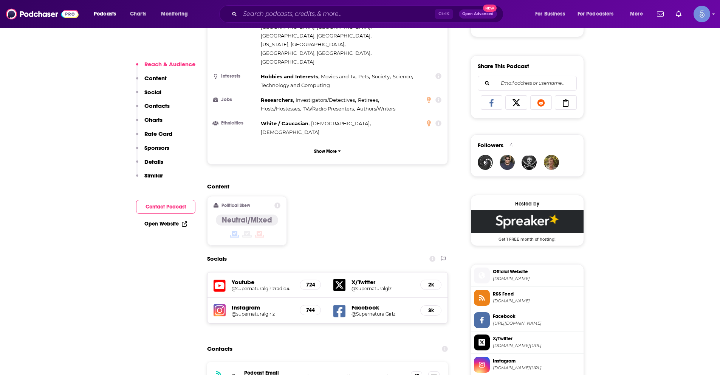
scroll to position [454, 0]
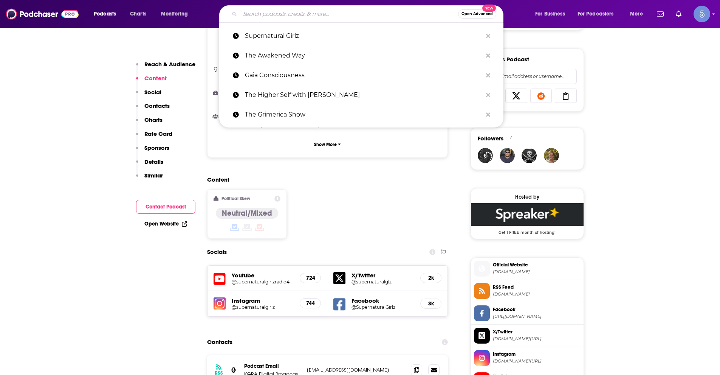
click at [287, 17] on input "Search podcasts, credits, & more..." at bounding box center [349, 14] width 218 height 12
paste input "Third Eye Awakening"
type input "Third Eye Awakening"
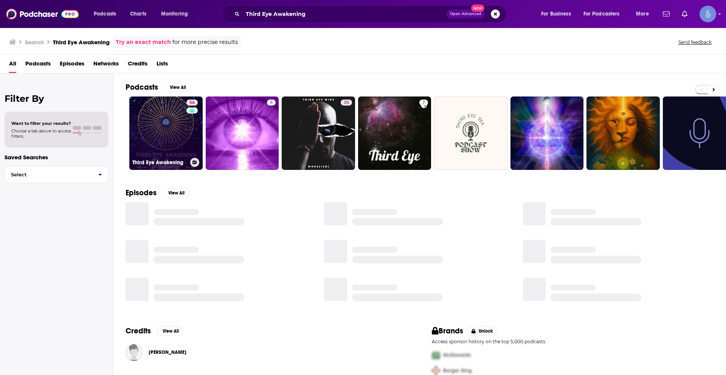
click at [199, 141] on div "56" at bounding box center [192, 128] width 13 height 58
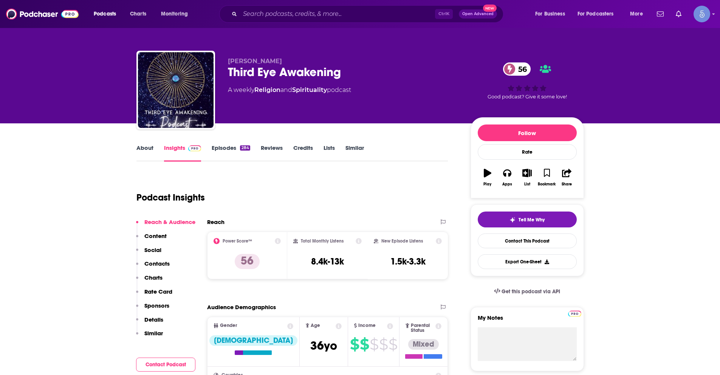
click at [145, 150] on link "About" at bounding box center [145, 152] width 17 height 17
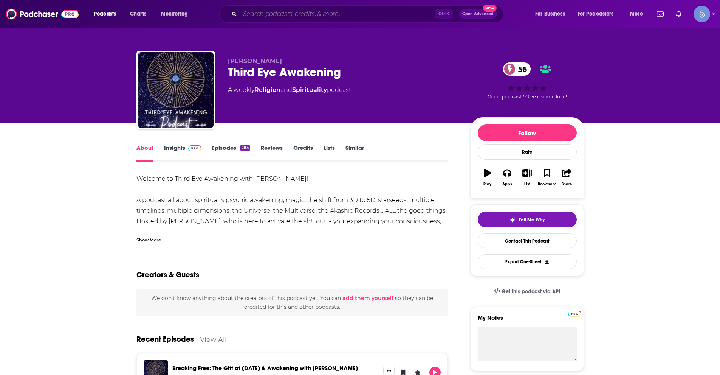
click at [312, 13] on input "Search podcasts, credits, & more..." at bounding box center [337, 14] width 195 height 12
paste input "A Psychic's Story"
type input "A Psychic's Story"
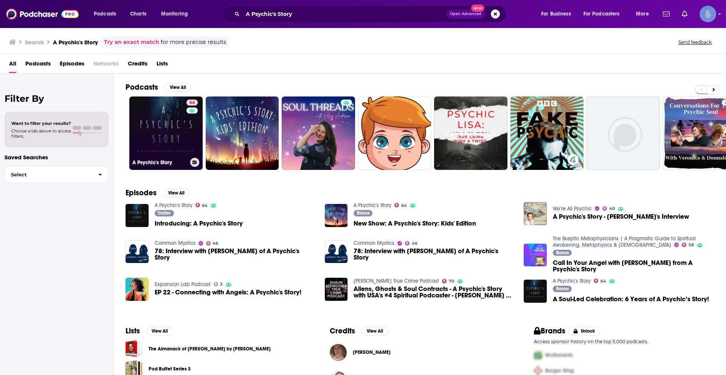
click at [195, 129] on div "64" at bounding box center [192, 128] width 13 height 58
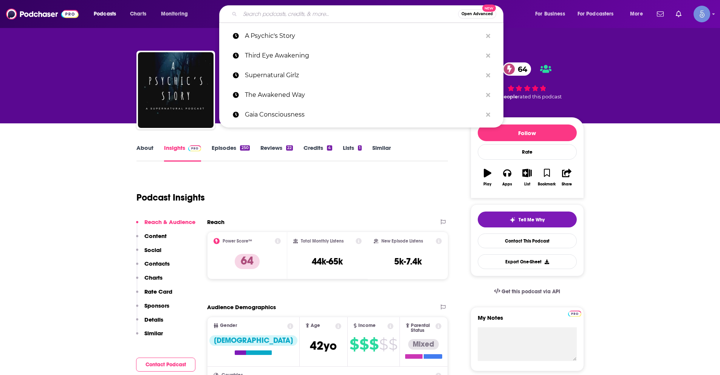
click at [330, 13] on input "Search podcasts, credits, & more..." at bounding box center [349, 14] width 218 height 12
paste input "Gaia Consciousness"
type input "Gaia Consciousness"
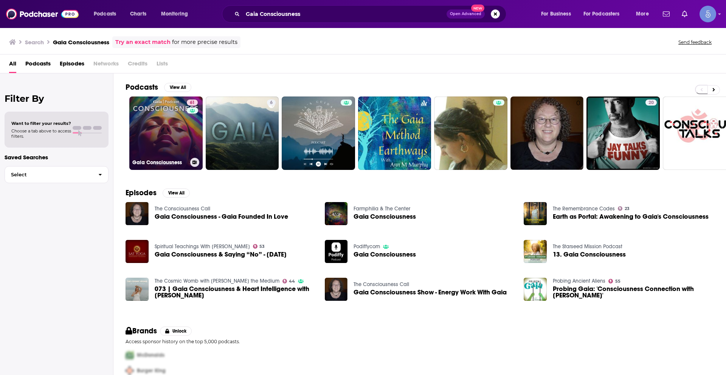
click at [171, 135] on link "61 Gaia Consciousness" at bounding box center [165, 132] width 73 height 73
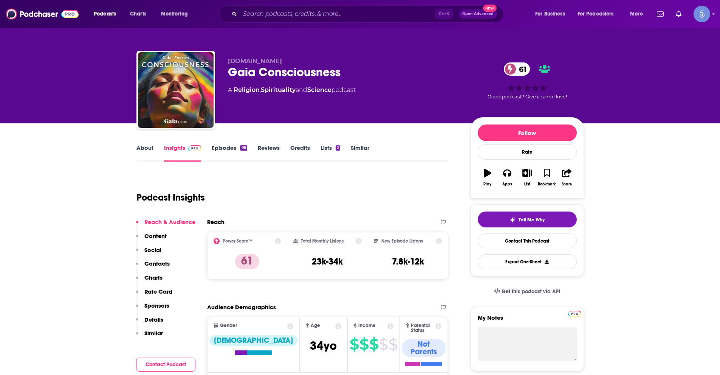
click at [146, 147] on link "About" at bounding box center [145, 152] width 17 height 17
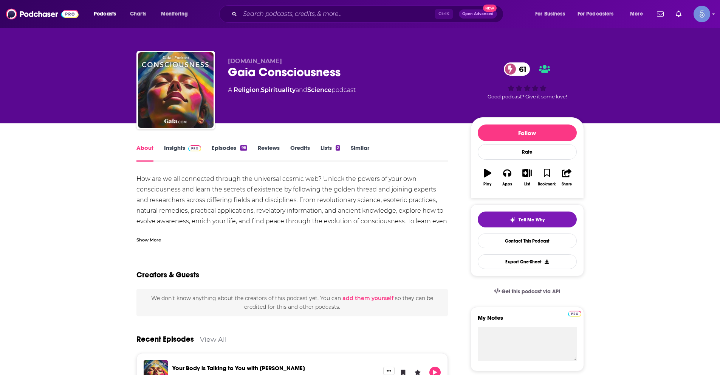
click at [152, 239] on div "Show More" at bounding box center [149, 239] width 25 height 7
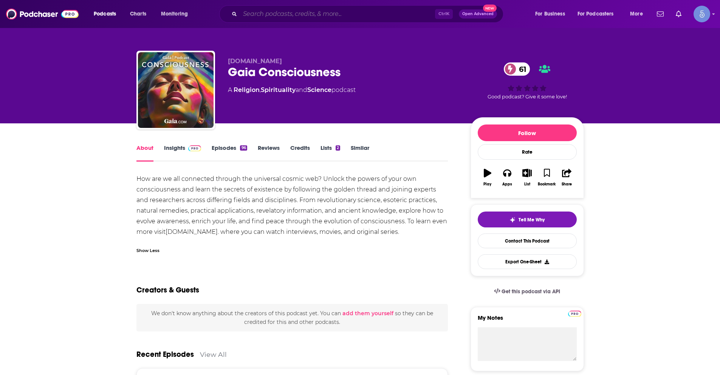
click at [262, 14] on input "Search podcasts, credits, & more..." at bounding box center [337, 14] width 195 height 12
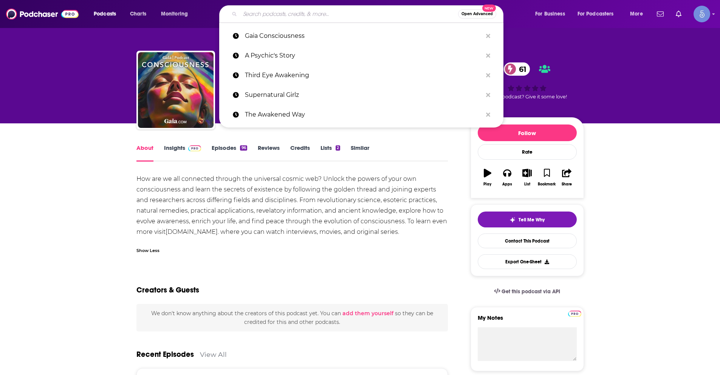
paste input "The Grimerica Show"
type input "The Grimerica Show"
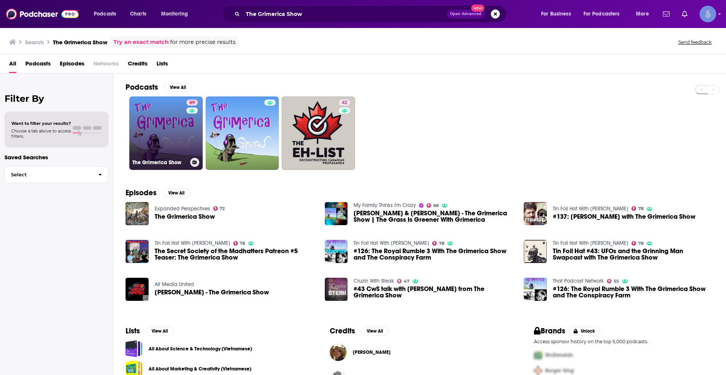
click at [160, 134] on link "69 The Grimerica Show" at bounding box center [165, 132] width 73 height 73
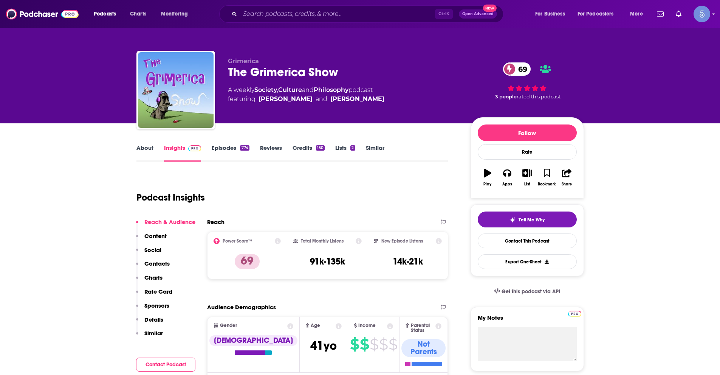
click at [149, 148] on link "About" at bounding box center [145, 152] width 17 height 17
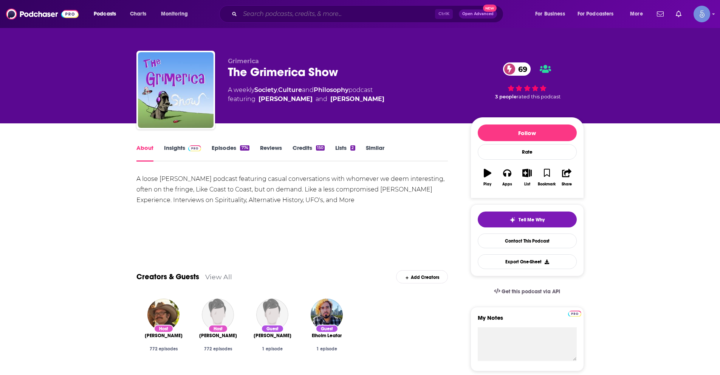
click at [301, 12] on input "Search podcasts, credits, & more..." at bounding box center [337, 14] width 195 height 12
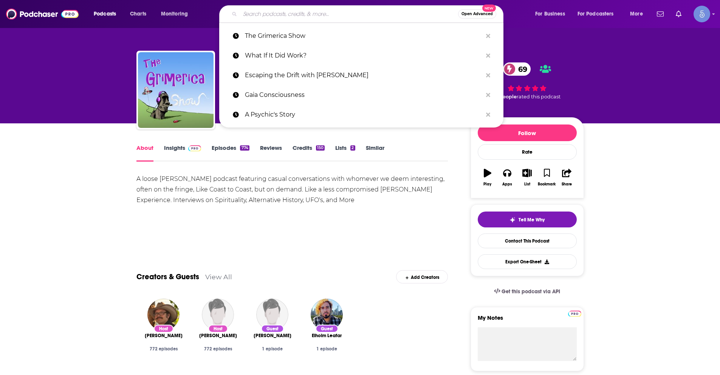
paste input "Next Level Soul Podcast with [PERSON_NAME]"
type input "Next Level Soul Podcast with [PERSON_NAME]"
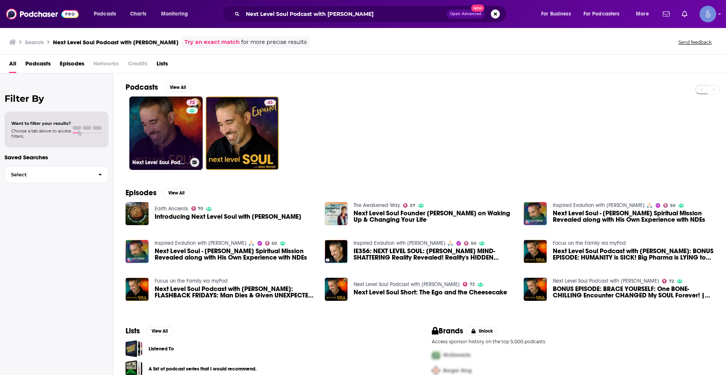
click at [147, 133] on link "72 Next Level Soul Podcast with [PERSON_NAME]" at bounding box center [165, 132] width 73 height 73
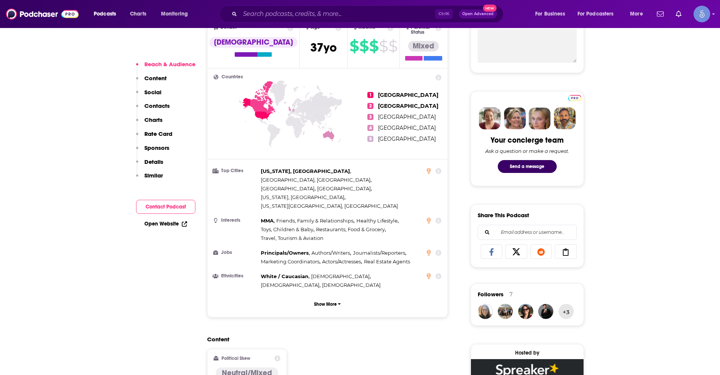
scroll to position [378, 0]
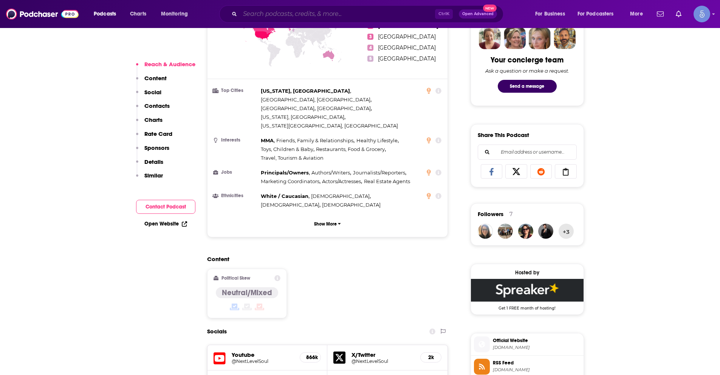
click at [289, 16] on input "Search podcasts, credits, & more..." at bounding box center [337, 14] width 195 height 12
paste input "Otherworld"
type input "Otherworld"
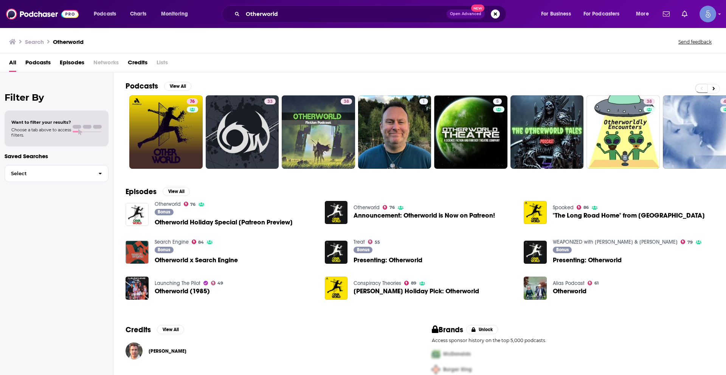
click at [174, 137] on link "76" at bounding box center [165, 131] width 73 height 73
